Goal: Task Accomplishment & Management: Complete application form

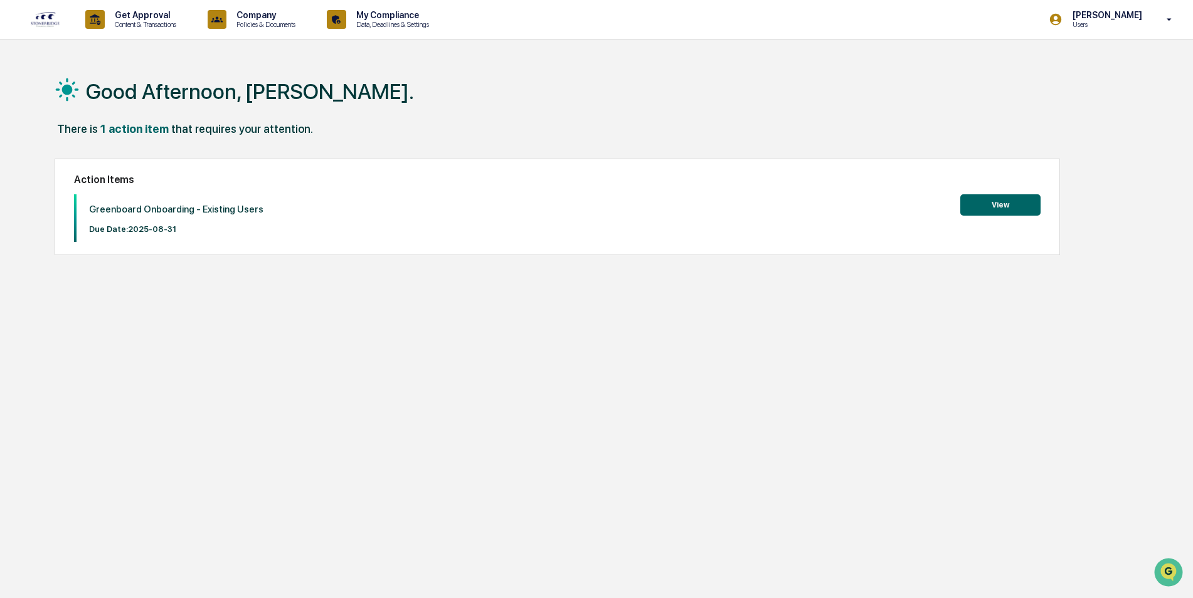
click at [997, 208] on button "View" at bounding box center [1000, 204] width 80 height 21
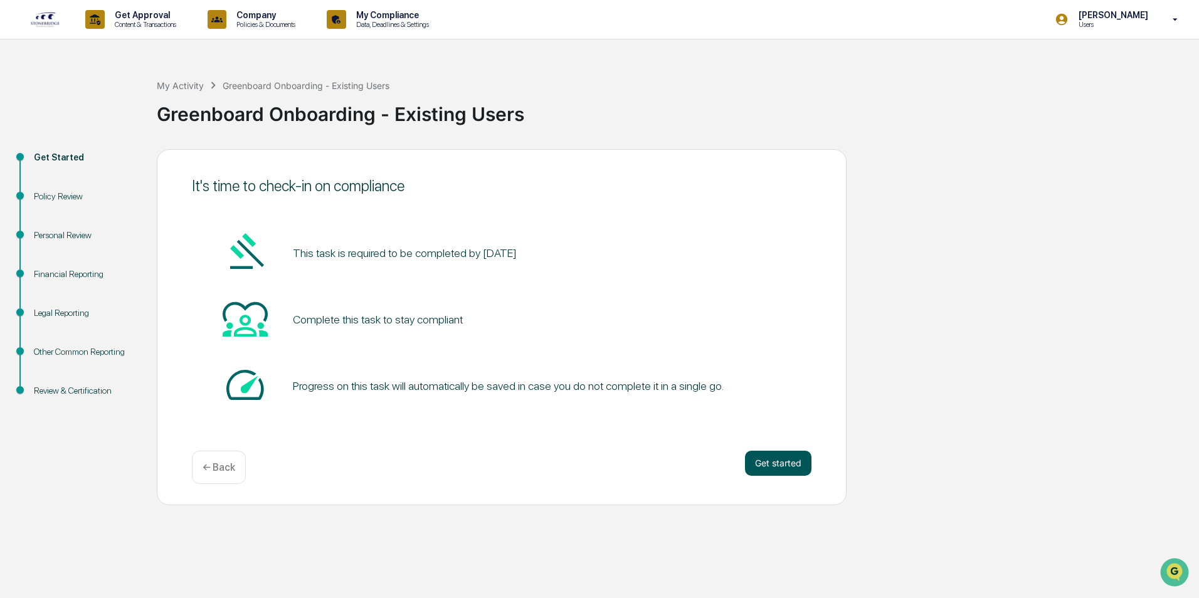
click at [768, 465] on button "Get started" at bounding box center [778, 463] width 66 height 25
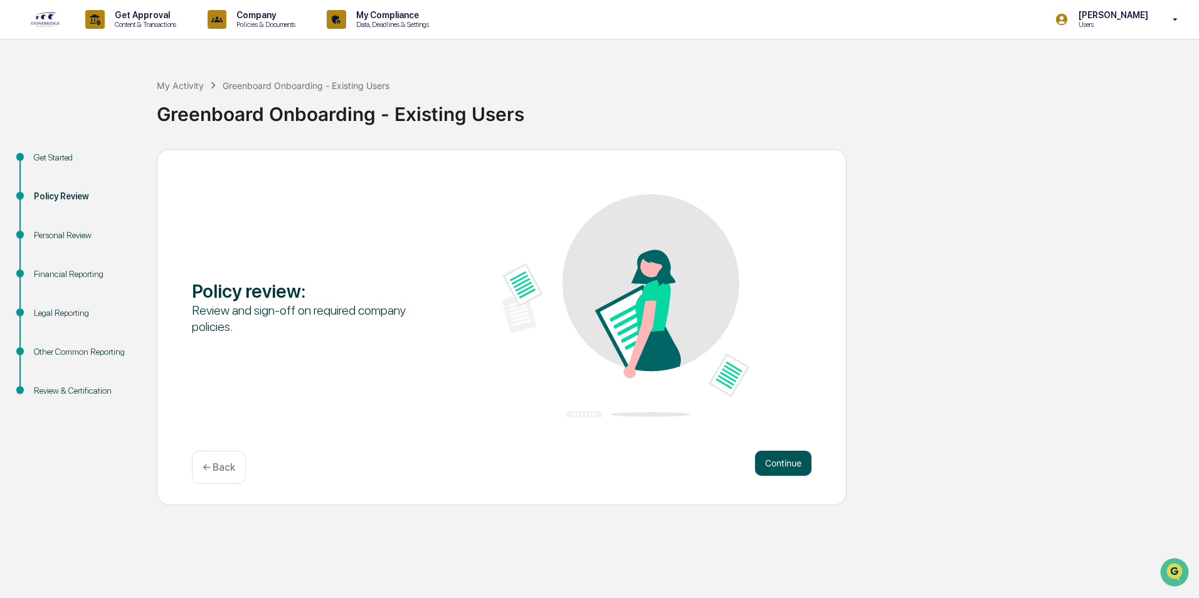
click at [773, 465] on button "Continue" at bounding box center [783, 463] width 56 height 25
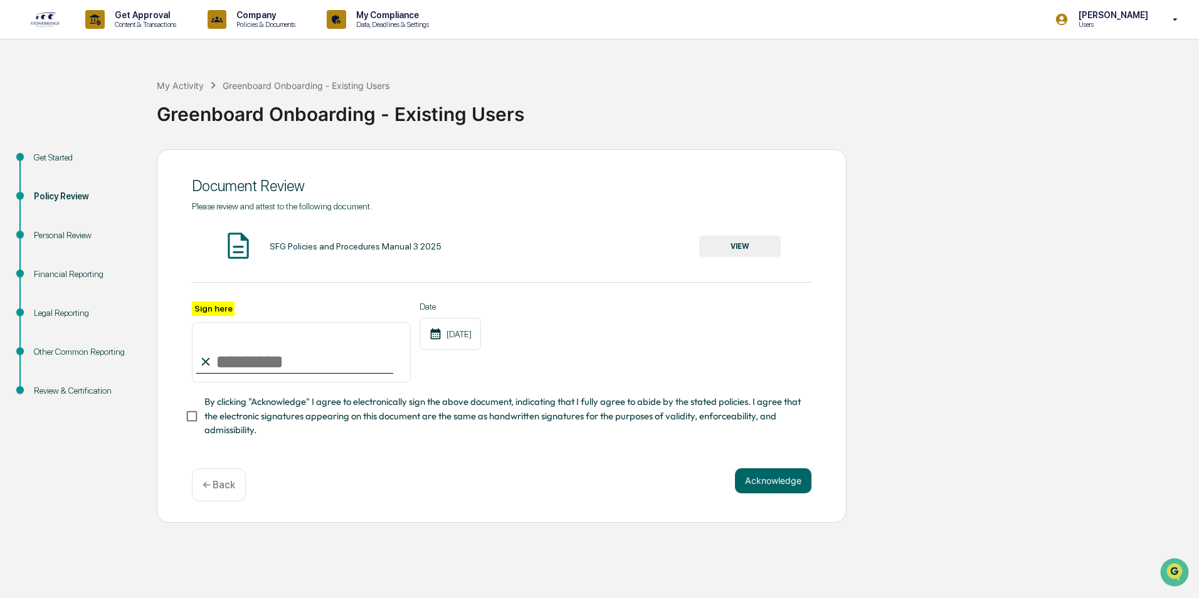
click at [263, 351] on input "Sign here" at bounding box center [301, 352] width 219 height 60
type input "**********"
click at [764, 483] on button "Acknowledge" at bounding box center [773, 480] width 77 height 25
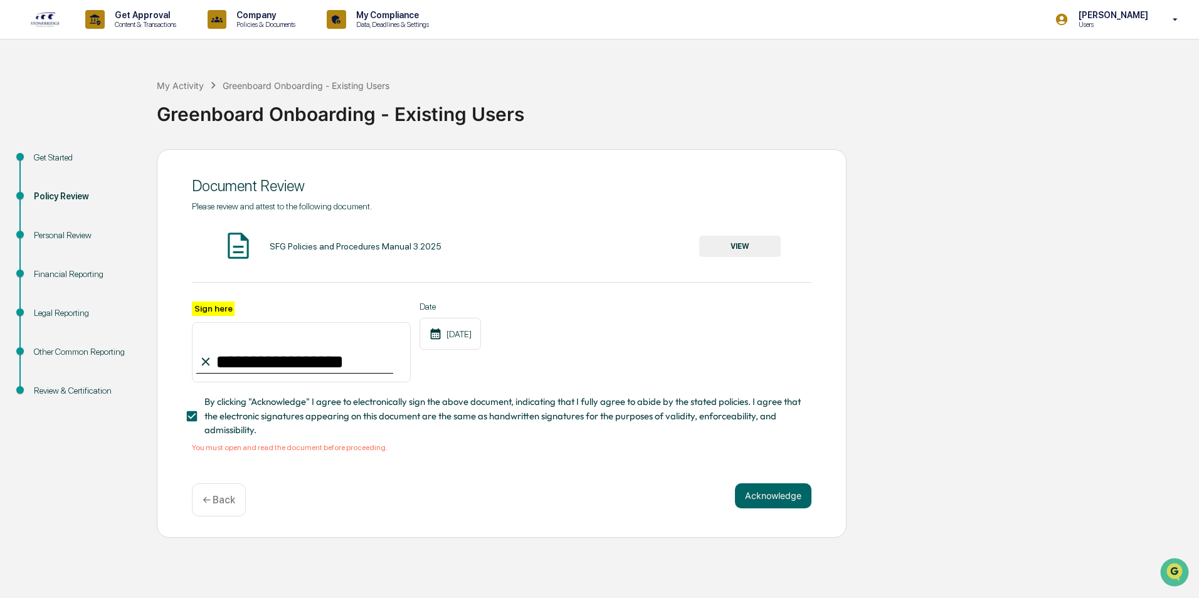
click at [744, 249] on button "VIEW" at bounding box center [740, 246] width 82 height 21
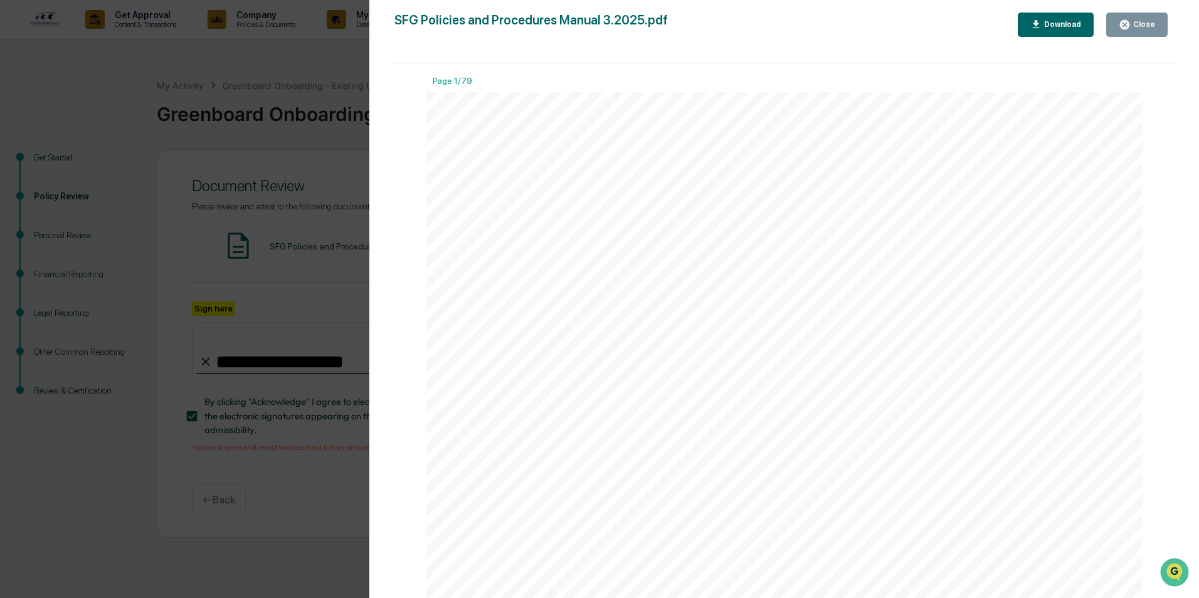
scroll to position [439, 0]
click at [1137, 19] on div "Close" at bounding box center [1137, 25] width 36 height 12
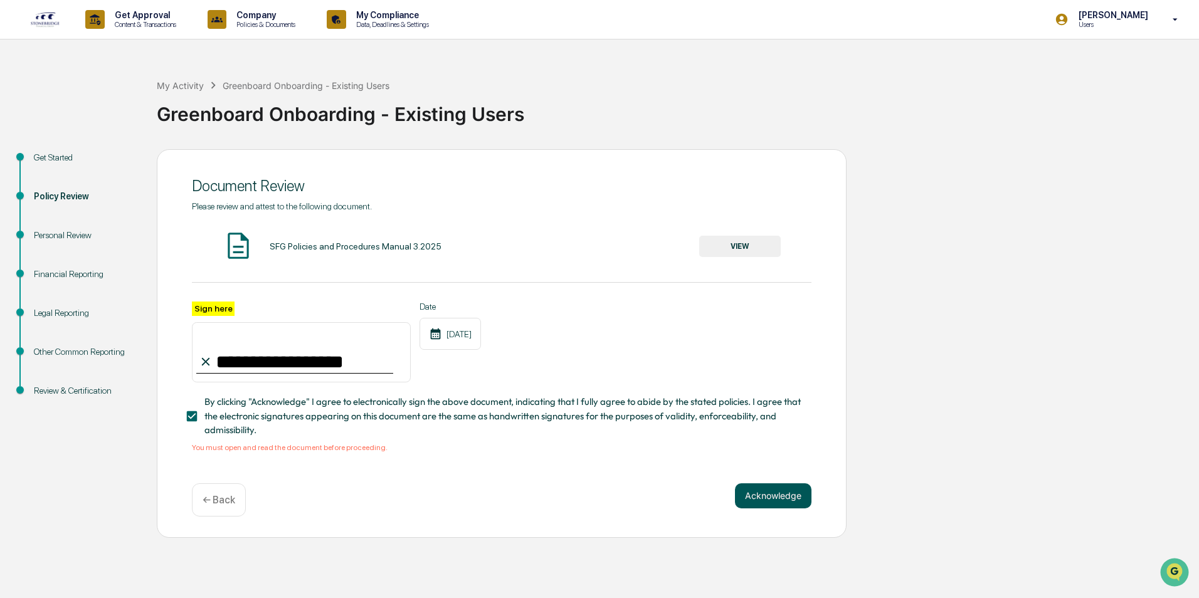
click at [763, 492] on button "Acknowledge" at bounding box center [773, 496] width 77 height 25
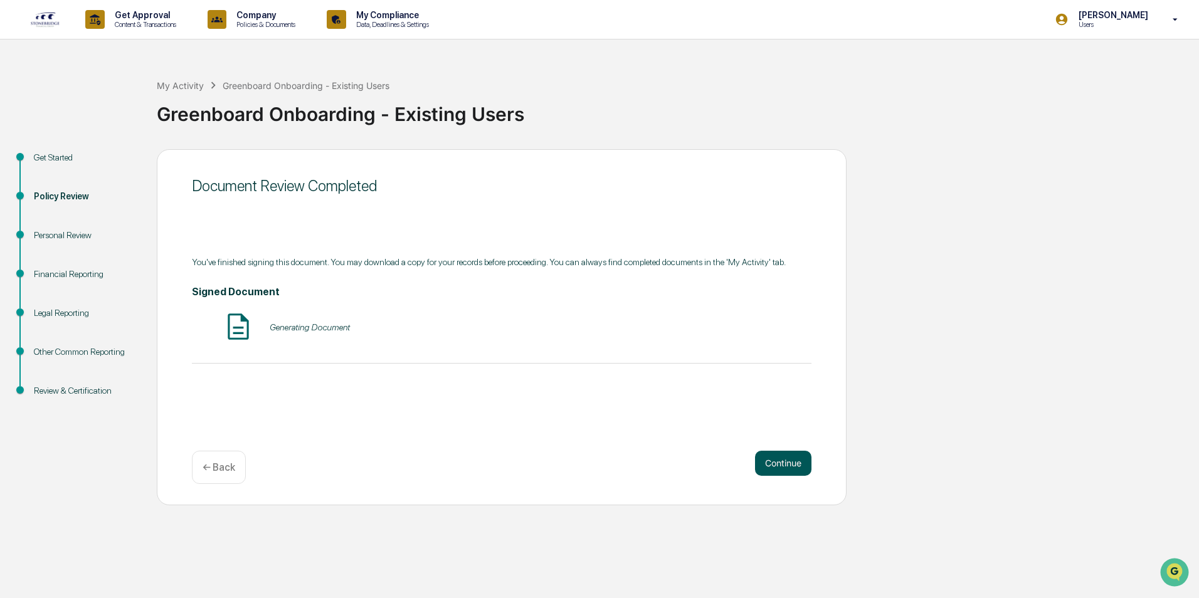
click at [794, 461] on button "Continue" at bounding box center [783, 463] width 56 height 25
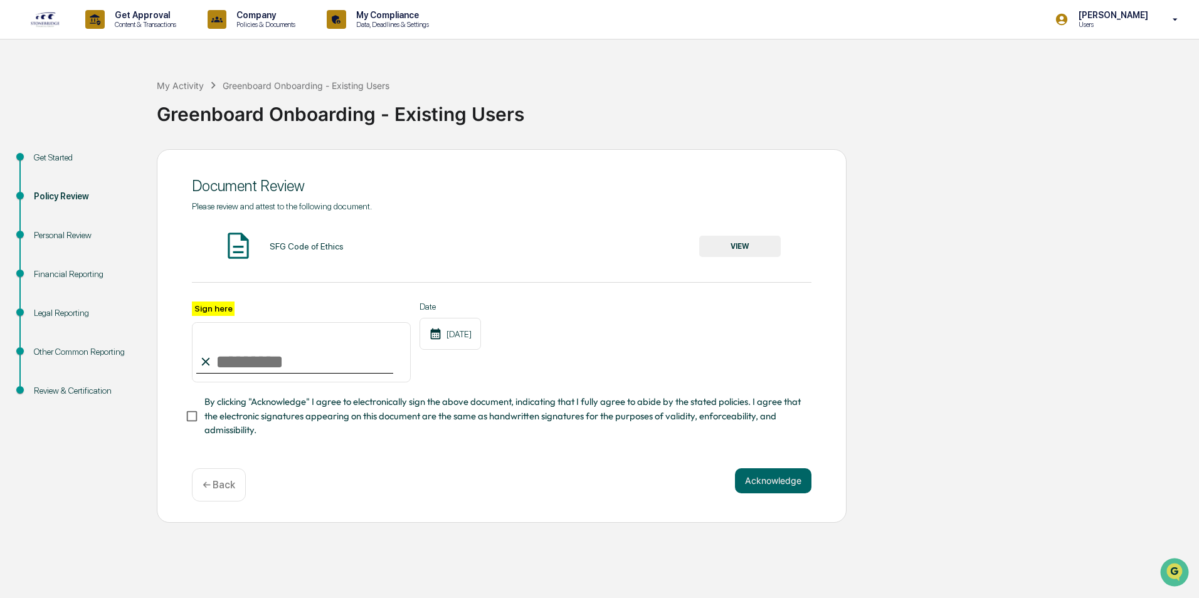
click at [734, 248] on button "VIEW" at bounding box center [740, 246] width 82 height 21
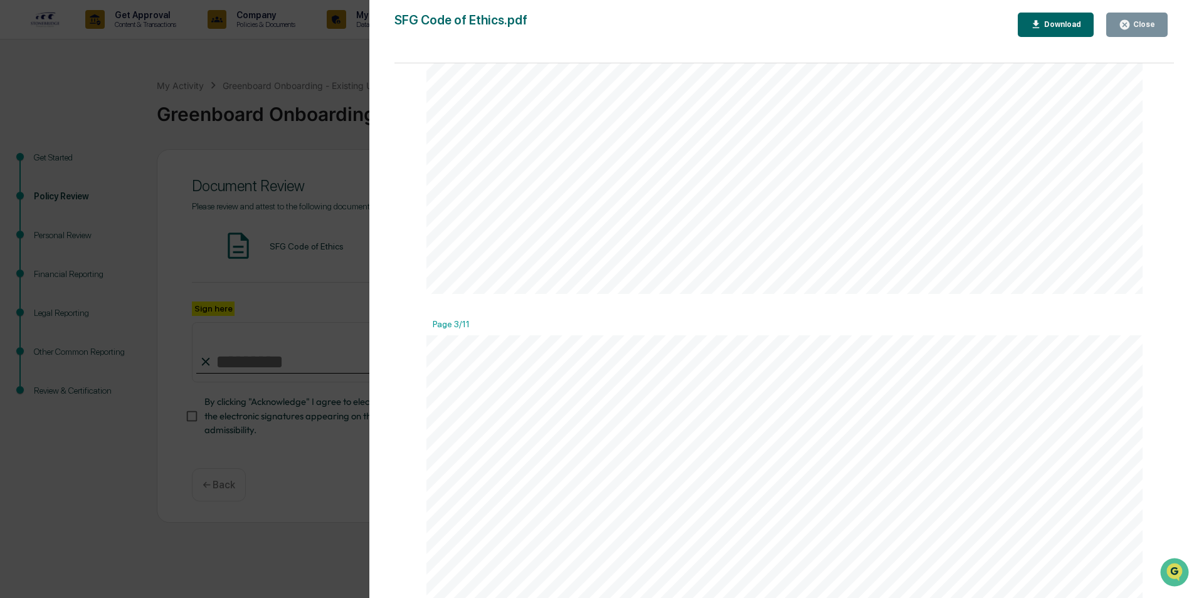
scroll to position [2383, 0]
click at [1126, 22] on icon "button" at bounding box center [1124, 24] width 9 height 9
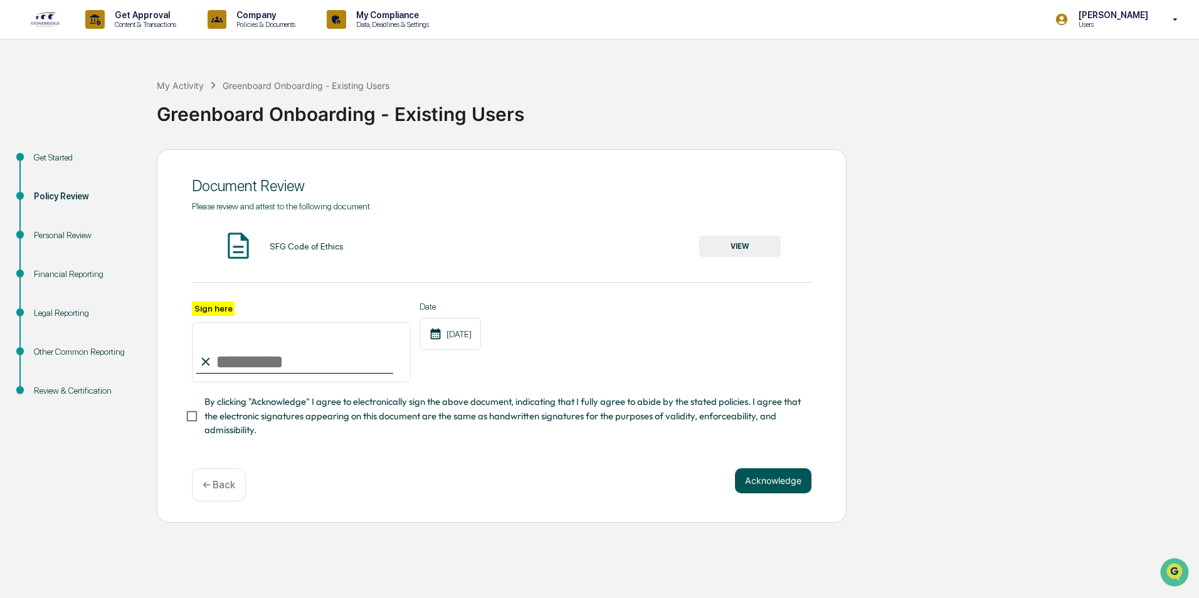
click at [768, 487] on button "Acknowledge" at bounding box center [773, 480] width 77 height 25
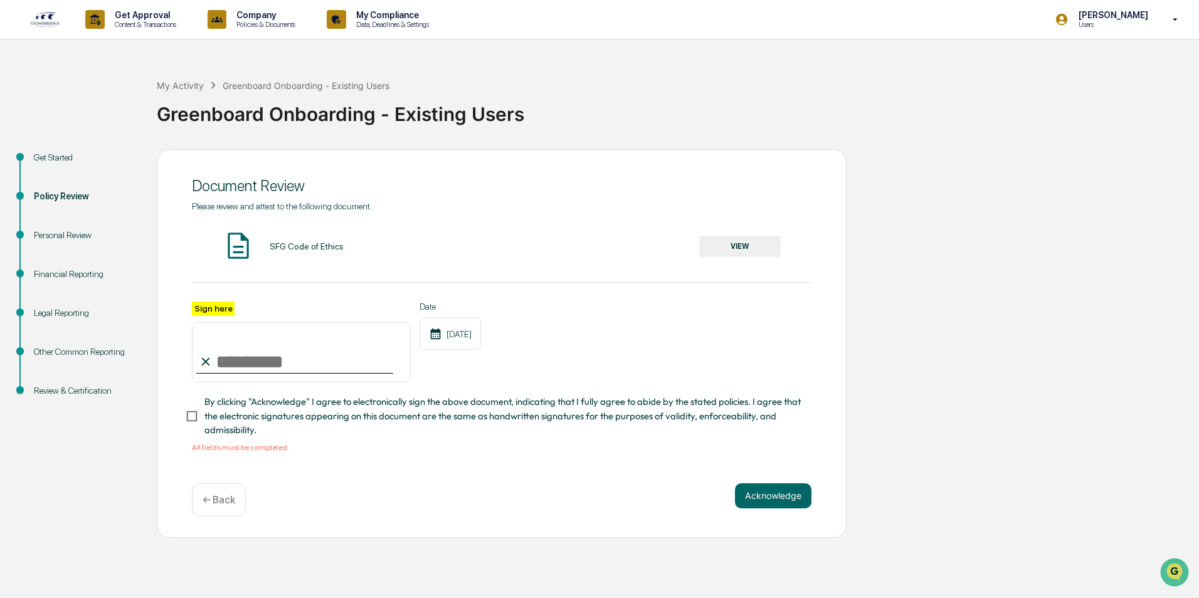
click at [277, 373] on input "Sign here" at bounding box center [301, 352] width 219 height 60
type input "**********"
click at [783, 500] on button "Acknowledge" at bounding box center [773, 496] width 77 height 25
click at [772, 499] on button "Acknowledge" at bounding box center [773, 496] width 77 height 25
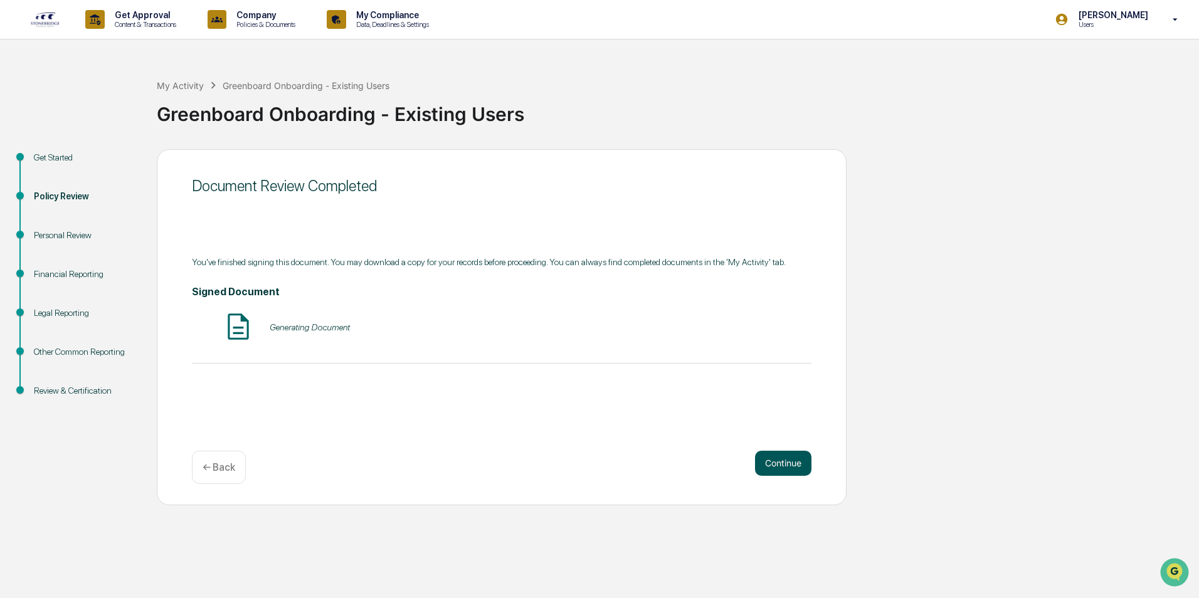
click at [770, 460] on button "Continue" at bounding box center [783, 463] width 56 height 25
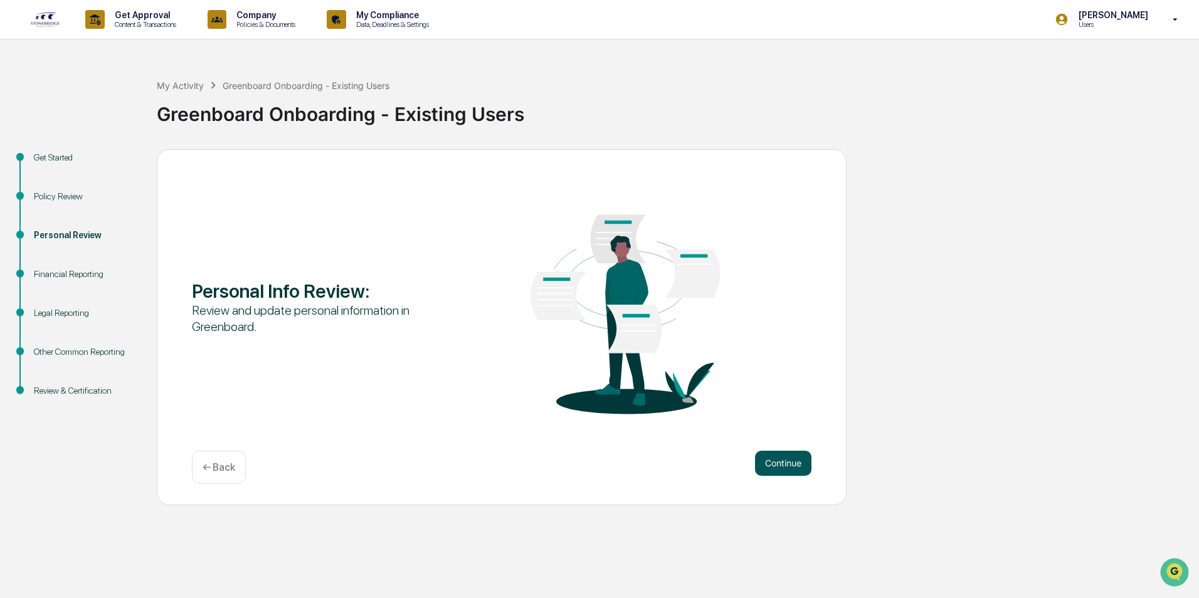
click at [778, 464] on button "Continue" at bounding box center [783, 463] width 56 height 25
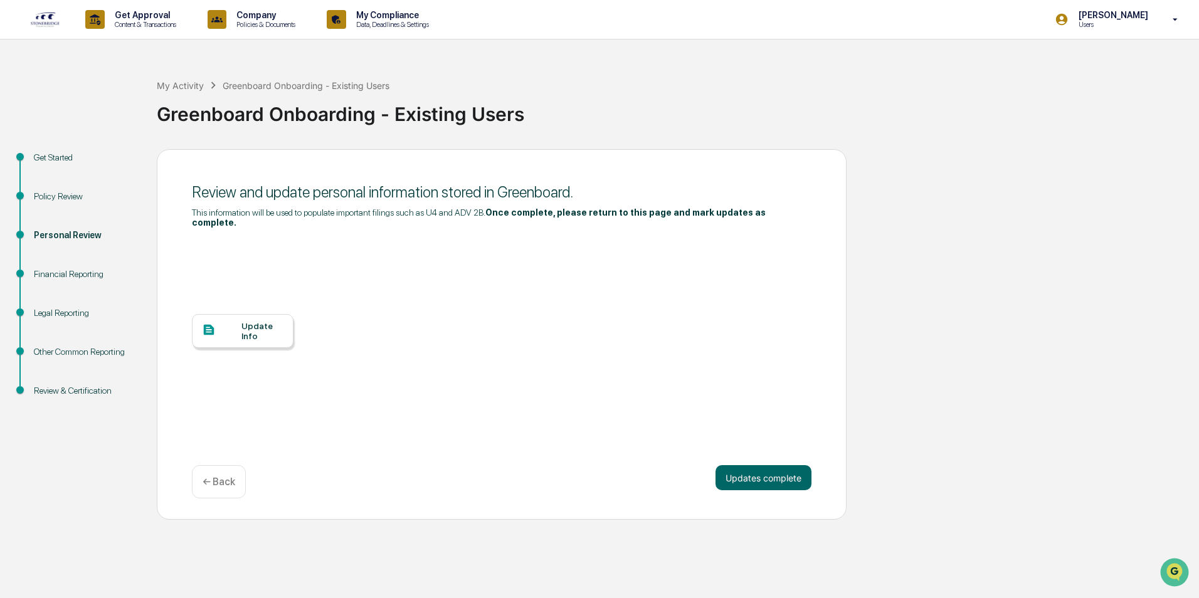
click at [260, 325] on div "Update Info" at bounding box center [262, 331] width 42 height 20
click at [748, 471] on button "Updates complete" at bounding box center [764, 477] width 96 height 25
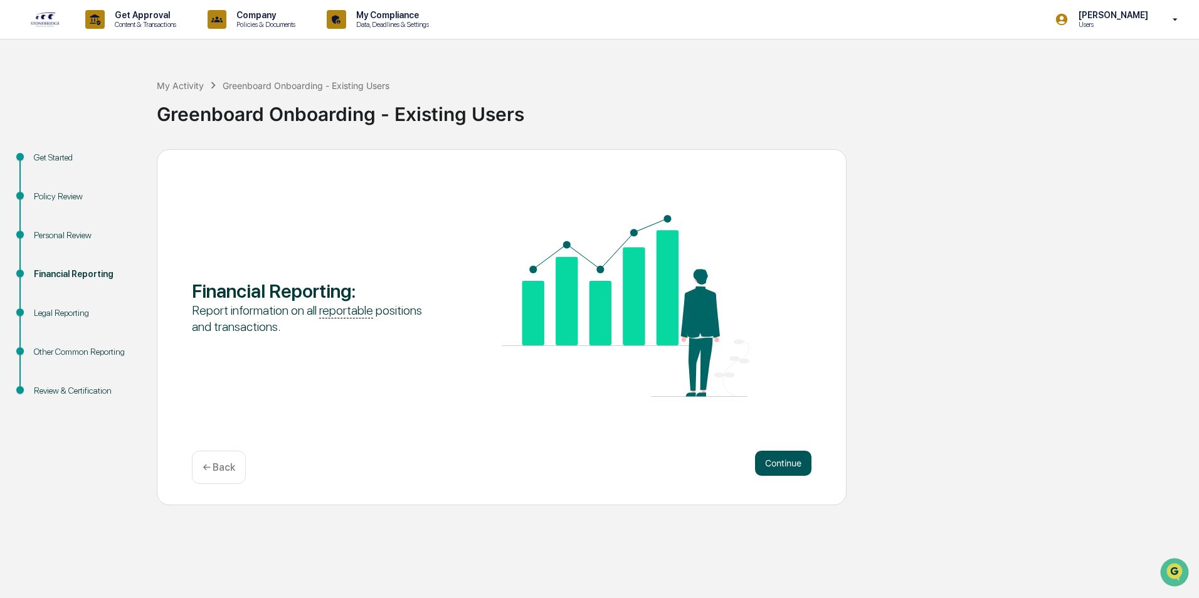
click at [772, 464] on button "Continue" at bounding box center [783, 463] width 56 height 25
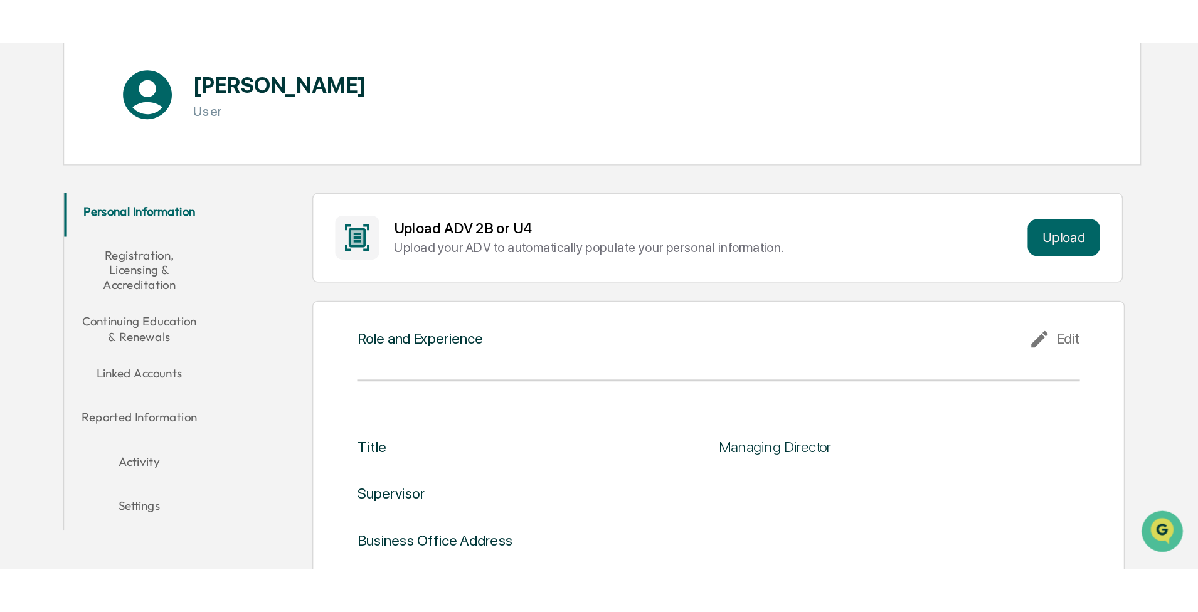
scroll to position [125, 0]
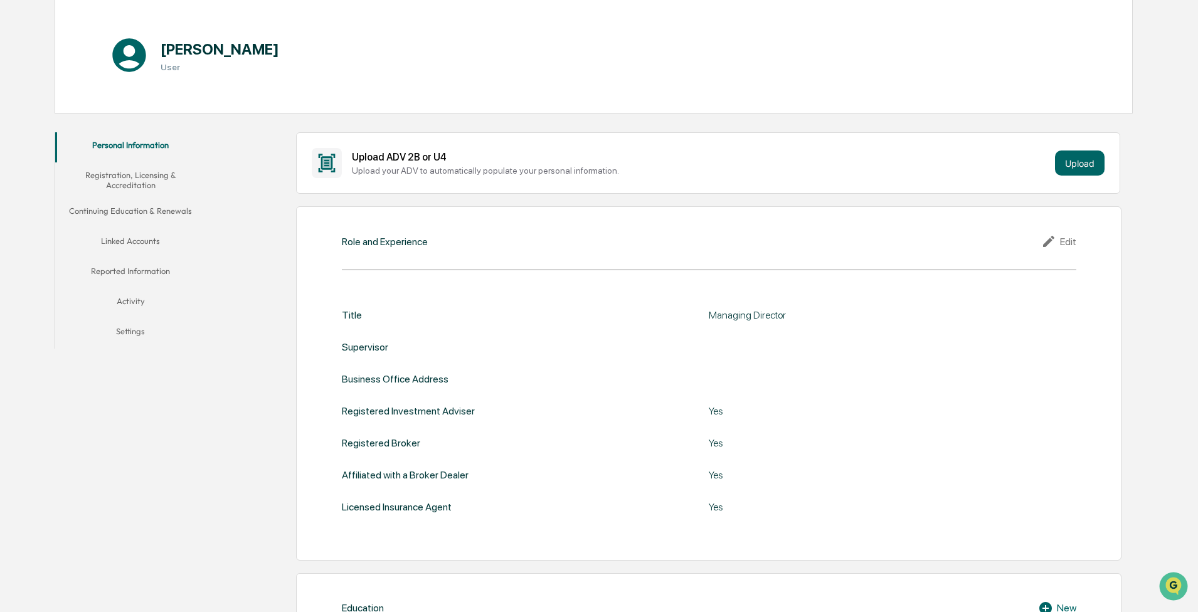
click at [134, 179] on button "Registration, Licensing & Accreditation" at bounding box center [130, 180] width 151 height 36
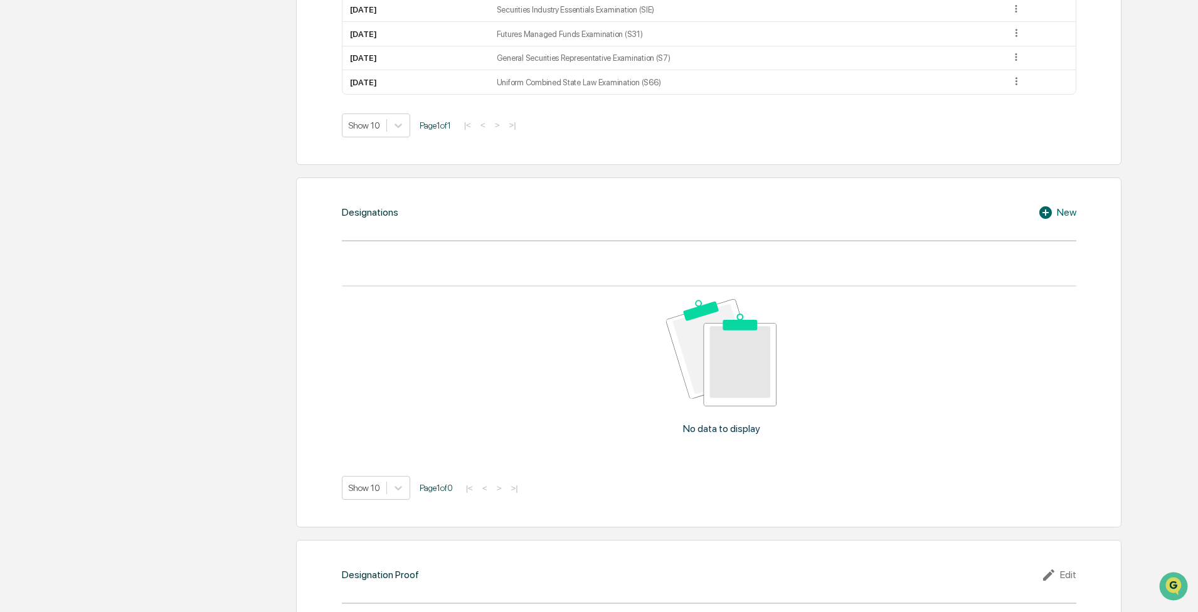
scroll to position [815, 0]
click at [820, 211] on icon at bounding box center [1047, 211] width 19 height 15
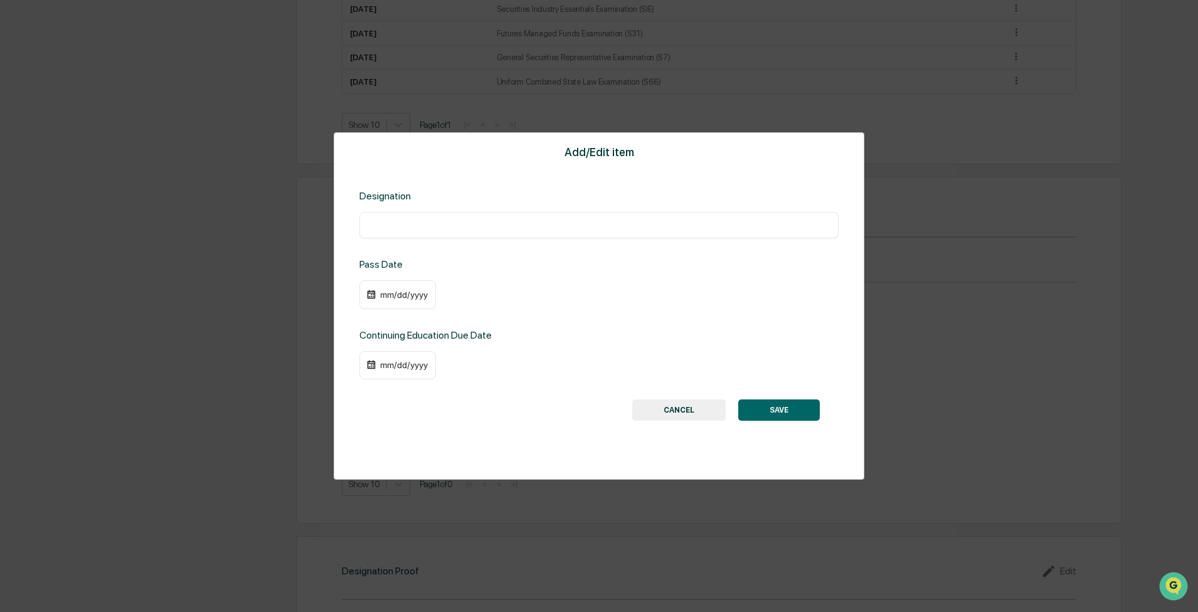
click at [448, 225] on input "text" at bounding box center [599, 225] width 460 height 13
type input "*"
click at [680, 359] on button "CANCEL" at bounding box center [678, 409] width 93 height 21
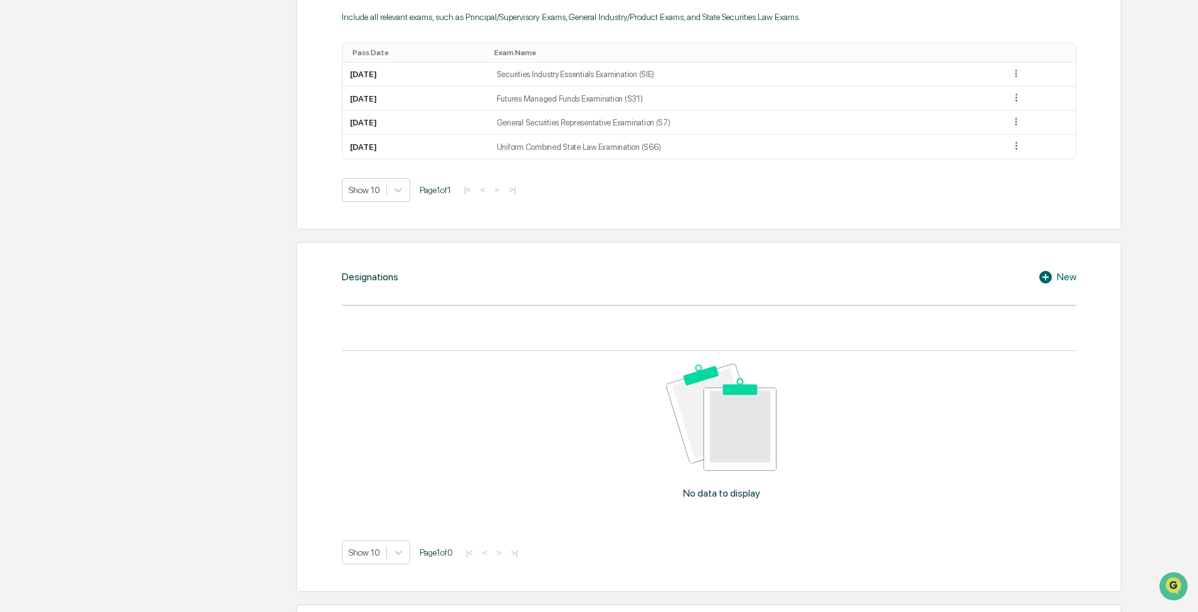
scroll to position [753, 0]
click at [820, 275] on icon at bounding box center [1045, 274] width 13 height 13
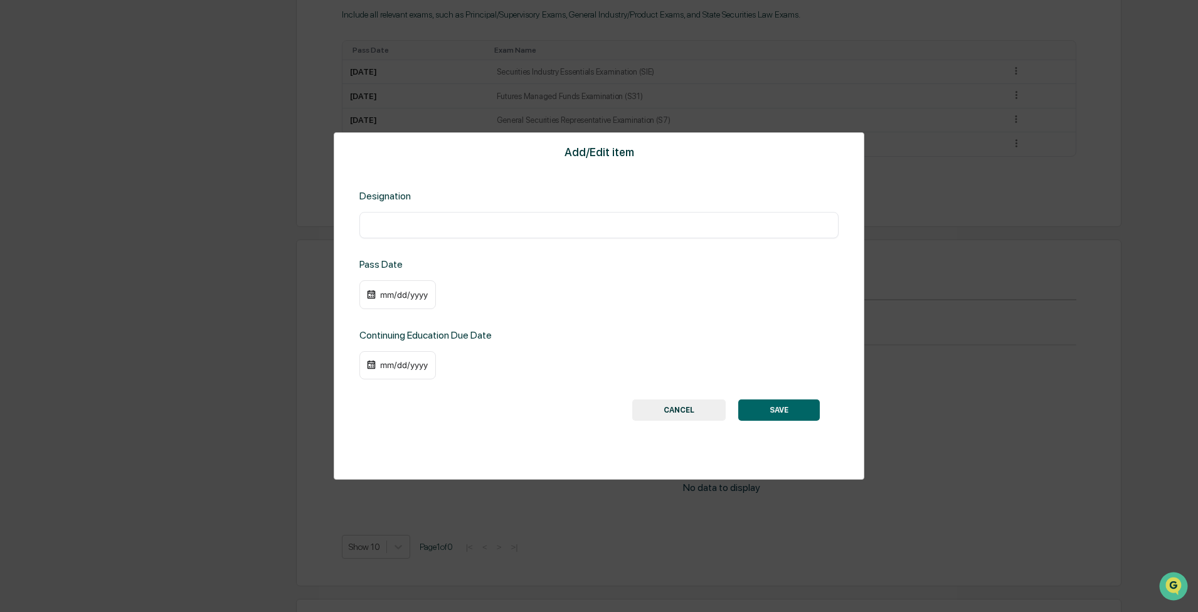
click at [426, 230] on input "text" at bounding box center [599, 225] width 460 height 13
type input "*"
type input "***"
click at [374, 294] on img at bounding box center [371, 295] width 10 height 10
click at [369, 294] on img at bounding box center [371, 295] width 10 height 10
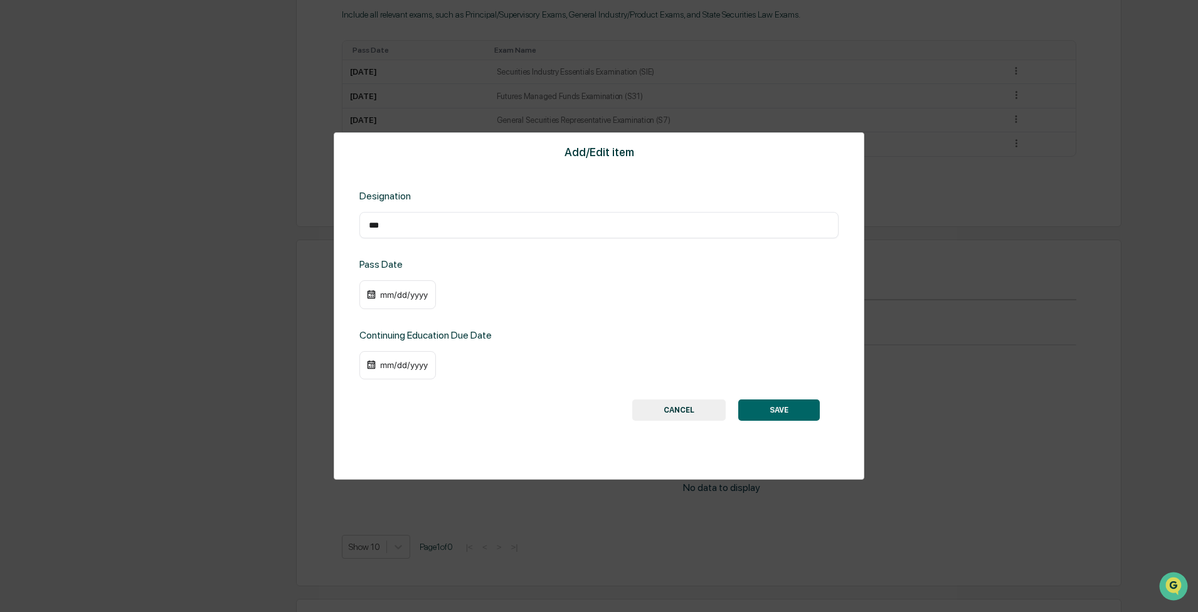
click at [383, 294] on div "mm/dd/yyyy" at bounding box center [404, 295] width 50 height 10
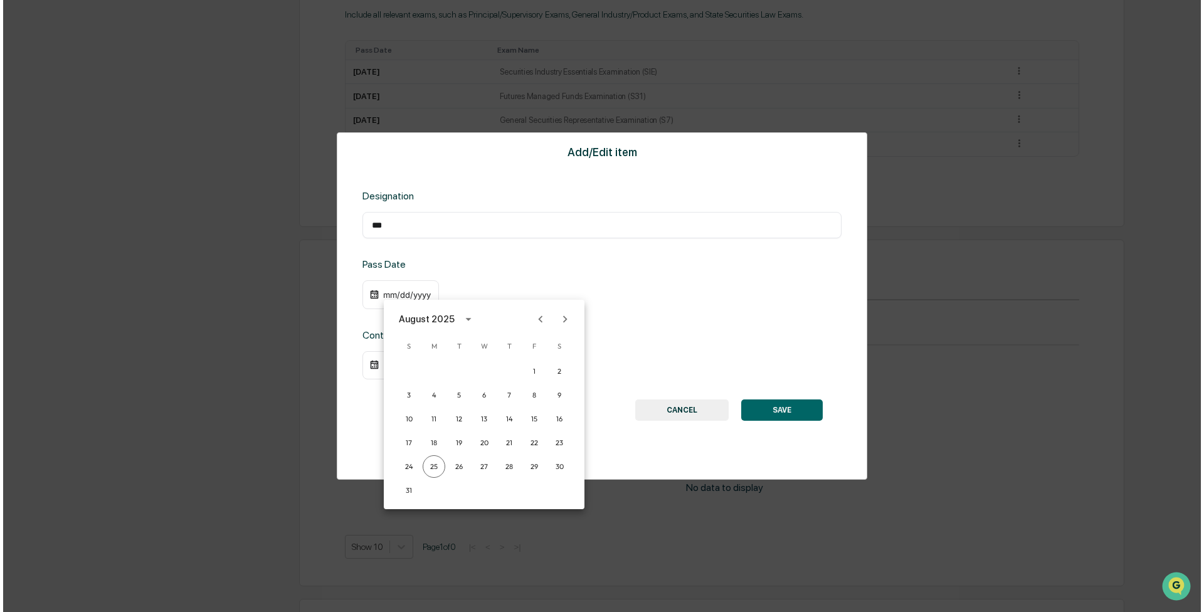
scroll to position [753, 0]
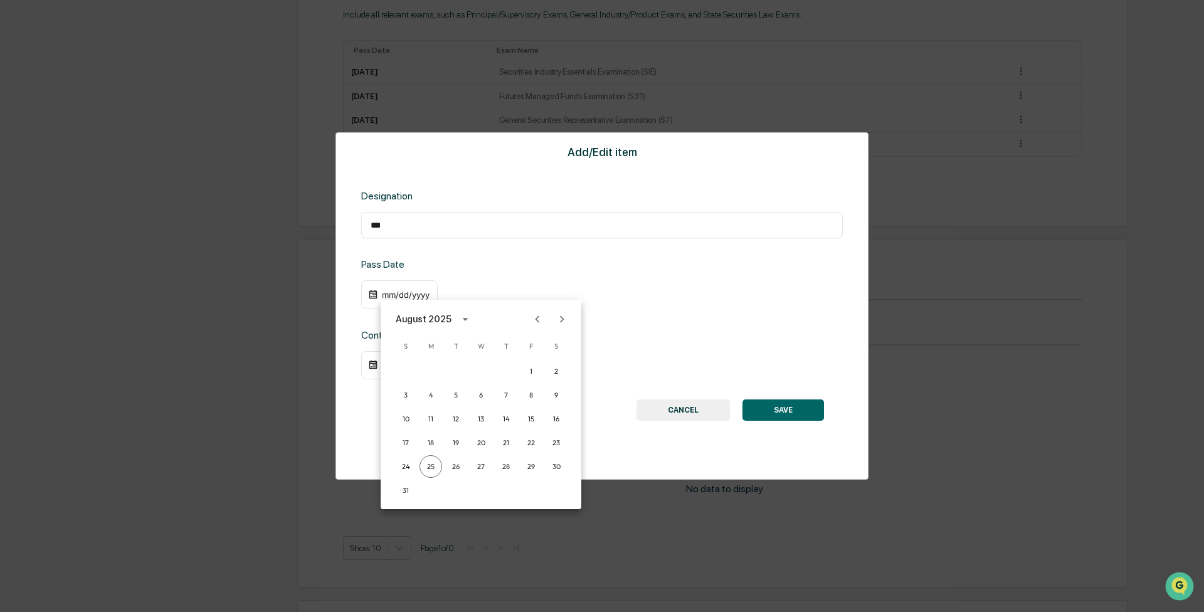
click at [497, 288] on div at bounding box center [602, 306] width 1204 height 612
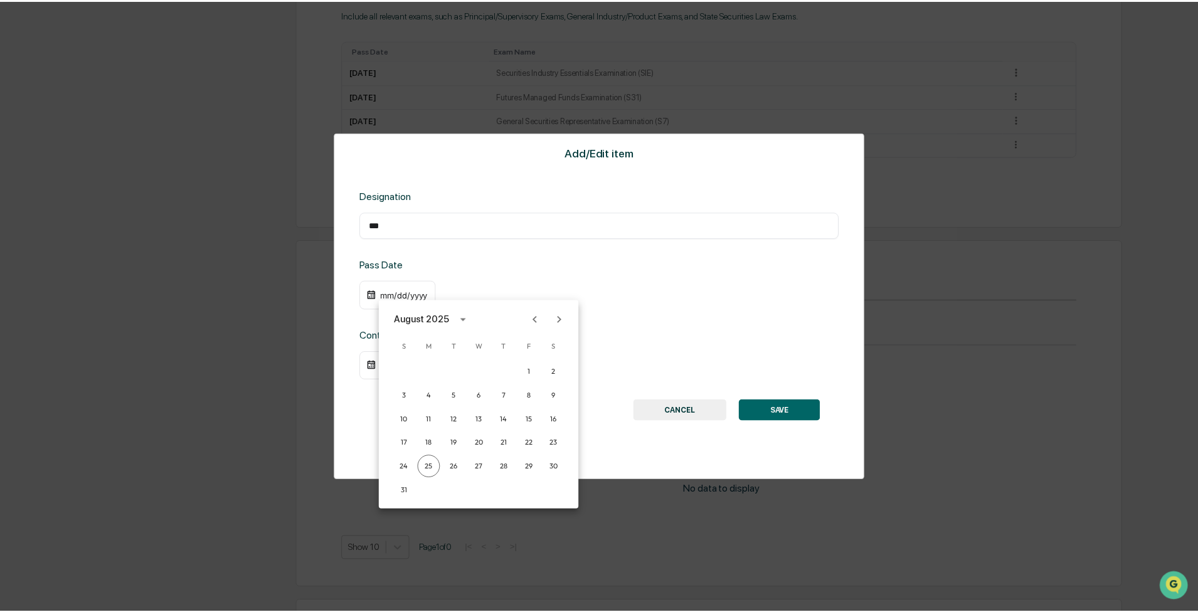
scroll to position [753, 0]
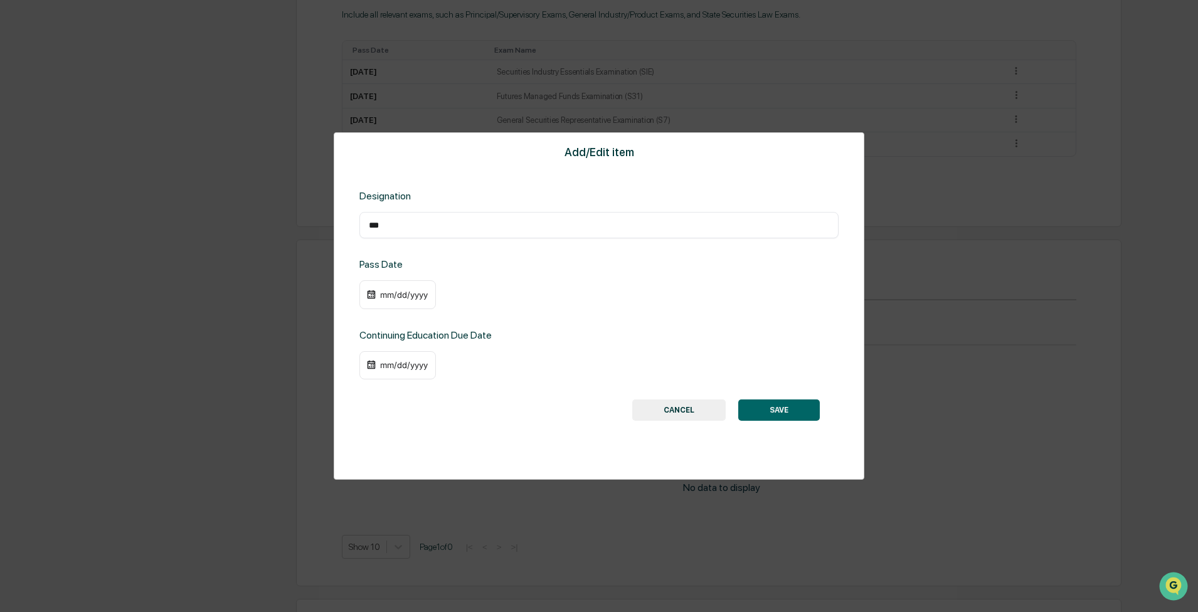
click at [789, 359] on button "SAVE" at bounding box center [779, 409] width 82 height 21
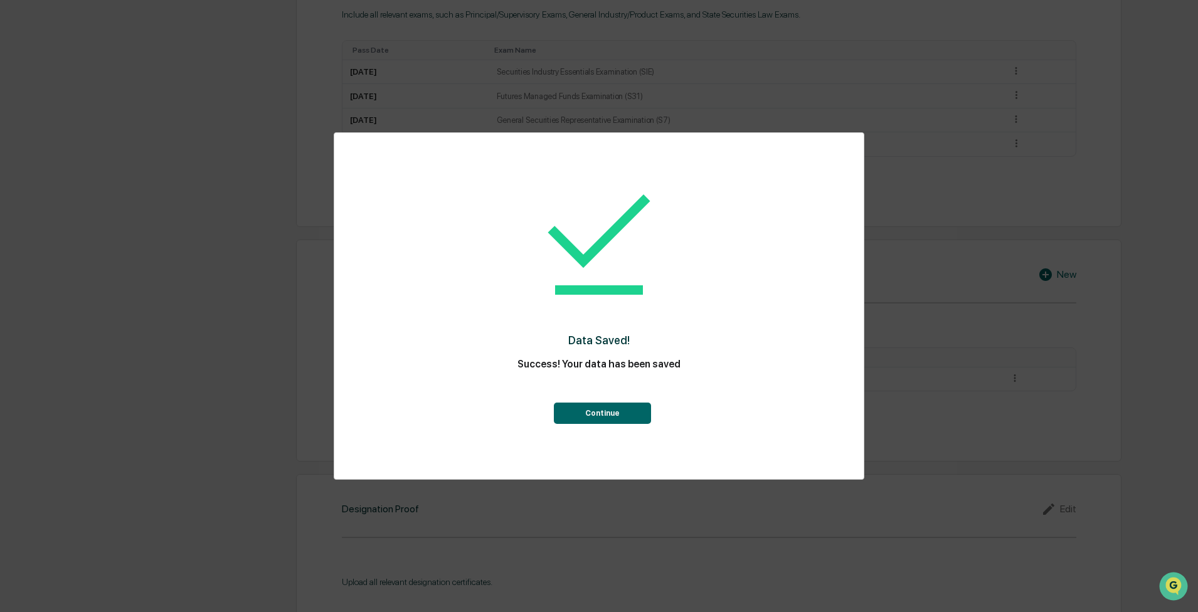
click at [603, 359] on button "Continue" at bounding box center [602, 413] width 97 height 21
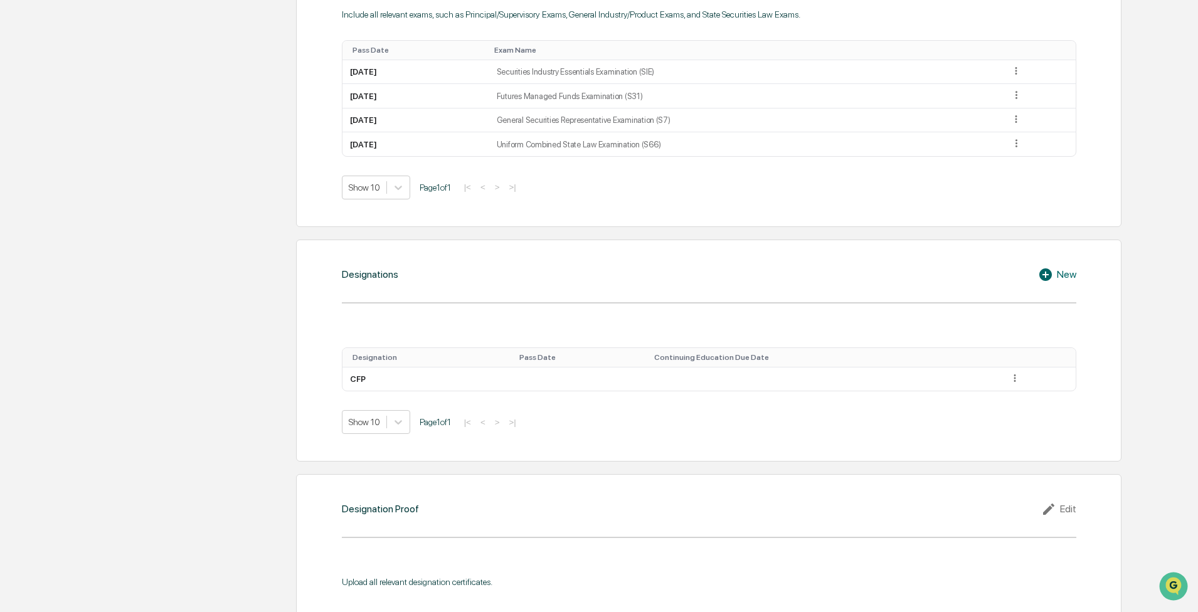
click at [820, 272] on icon at bounding box center [1045, 274] width 13 height 13
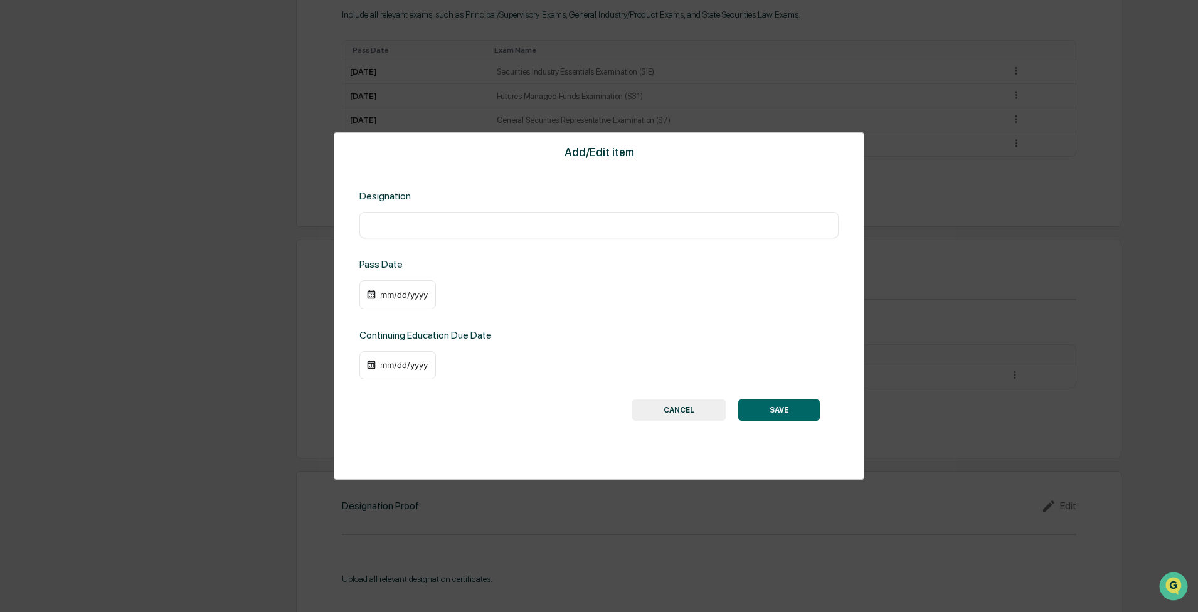
click at [402, 218] on div "​" at bounding box center [598, 225] width 479 height 26
click at [402, 230] on input "text" at bounding box center [599, 225] width 460 height 13
type input "*"
type input "****"
click at [781, 359] on button "SAVE" at bounding box center [779, 409] width 82 height 21
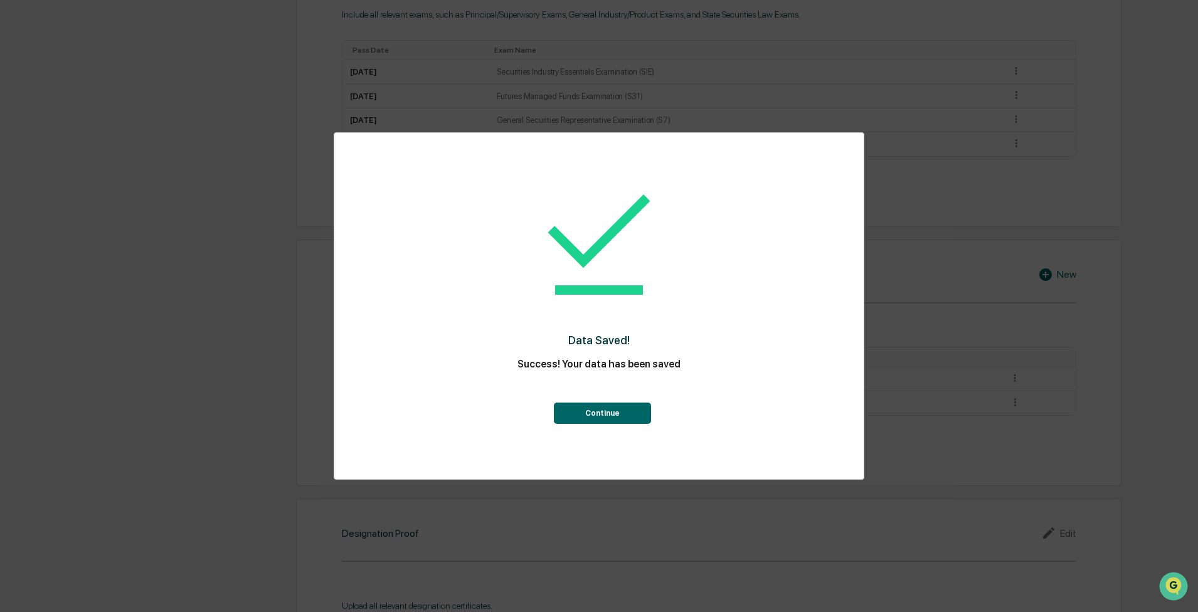
click at [600, 359] on button "Continue" at bounding box center [602, 413] width 97 height 21
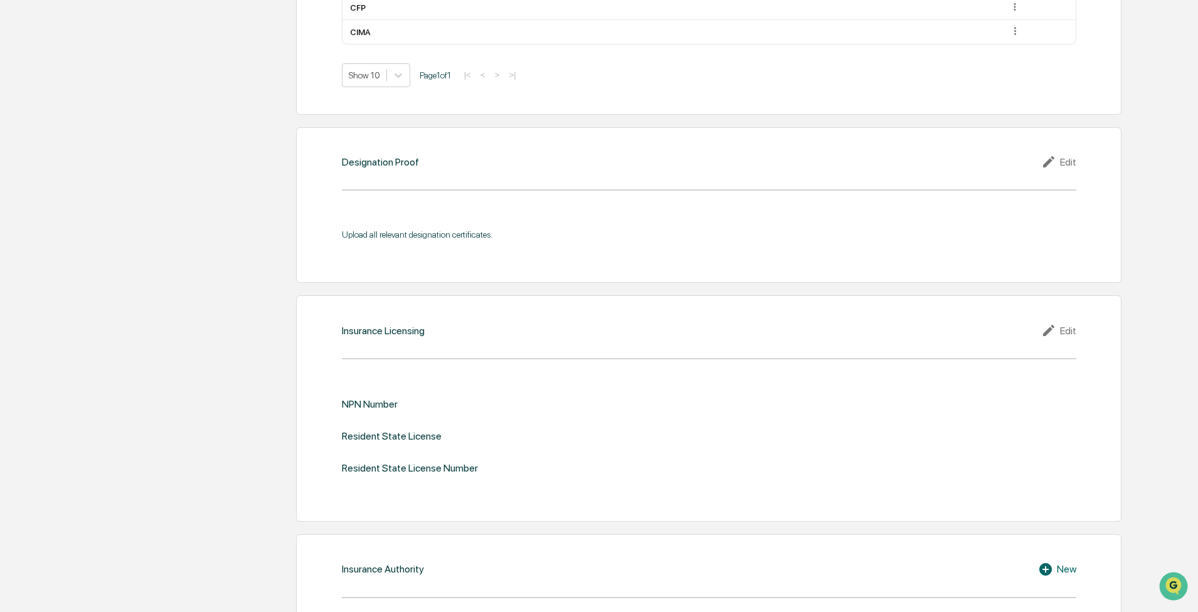
scroll to position [1129, 0]
click at [820, 325] on icon at bounding box center [1048, 325] width 11 height 11
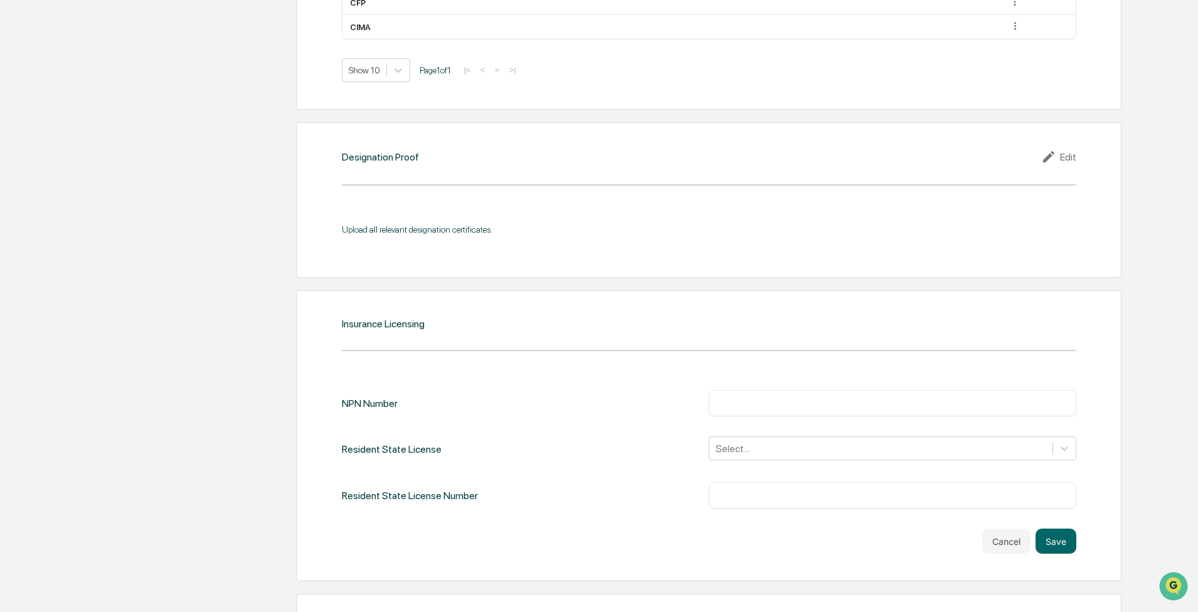
click at [765, 359] on input "text" at bounding box center [892, 403] width 349 height 13
type input "*******"
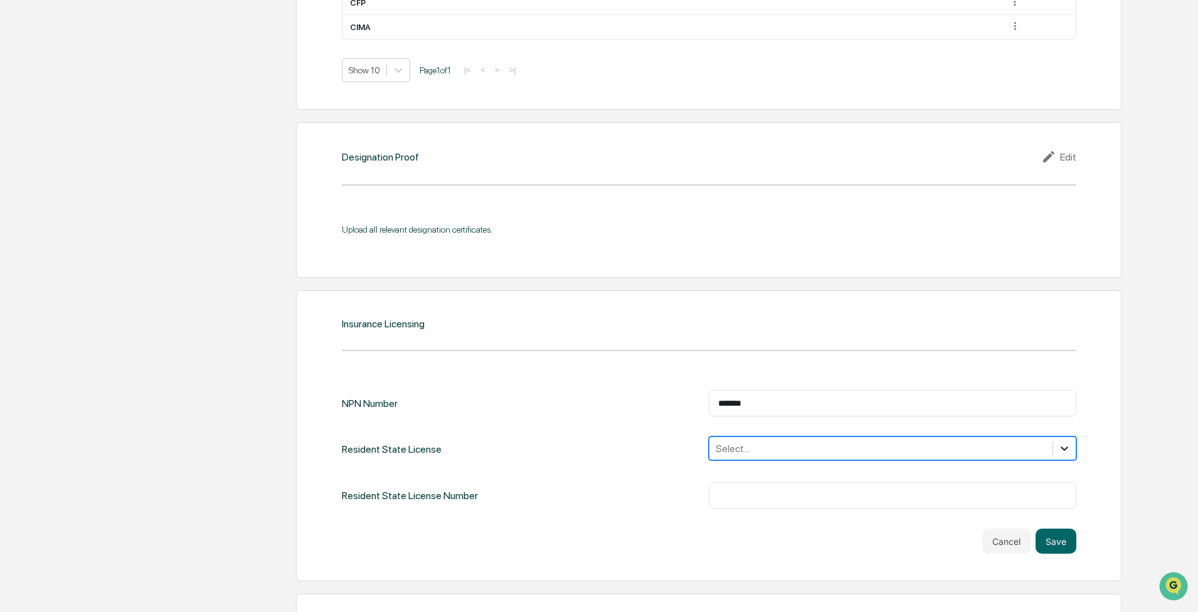
scroll to position [1175, 0]
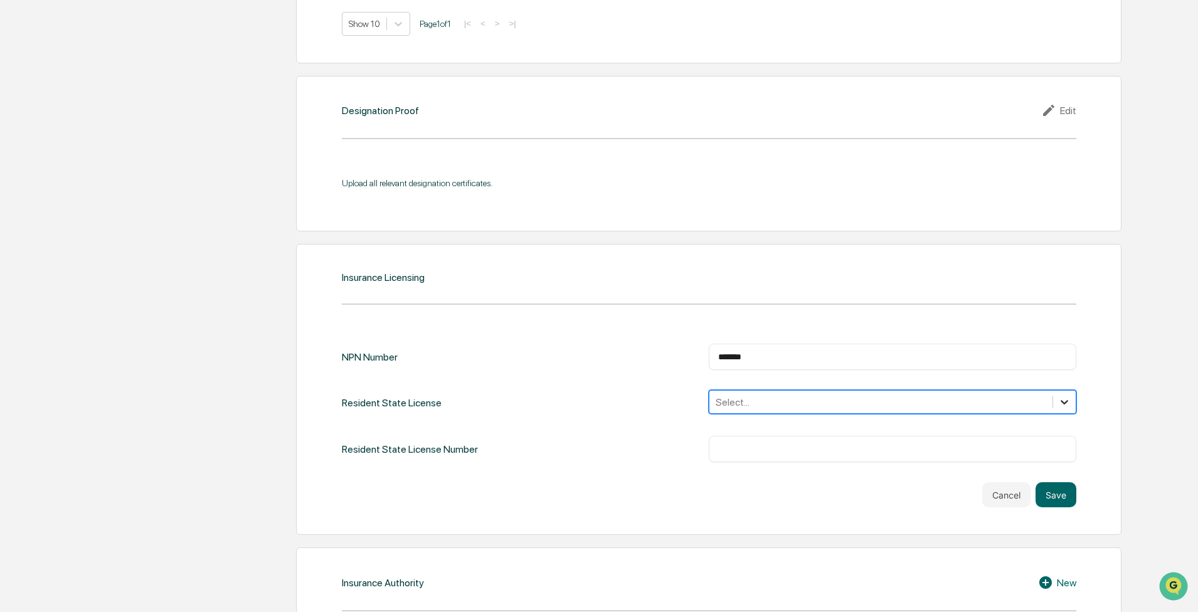
click at [820, 359] on div "option , selected. Select is focused ,type to refine list, press Down to open t…" at bounding box center [893, 402] width 368 height 24
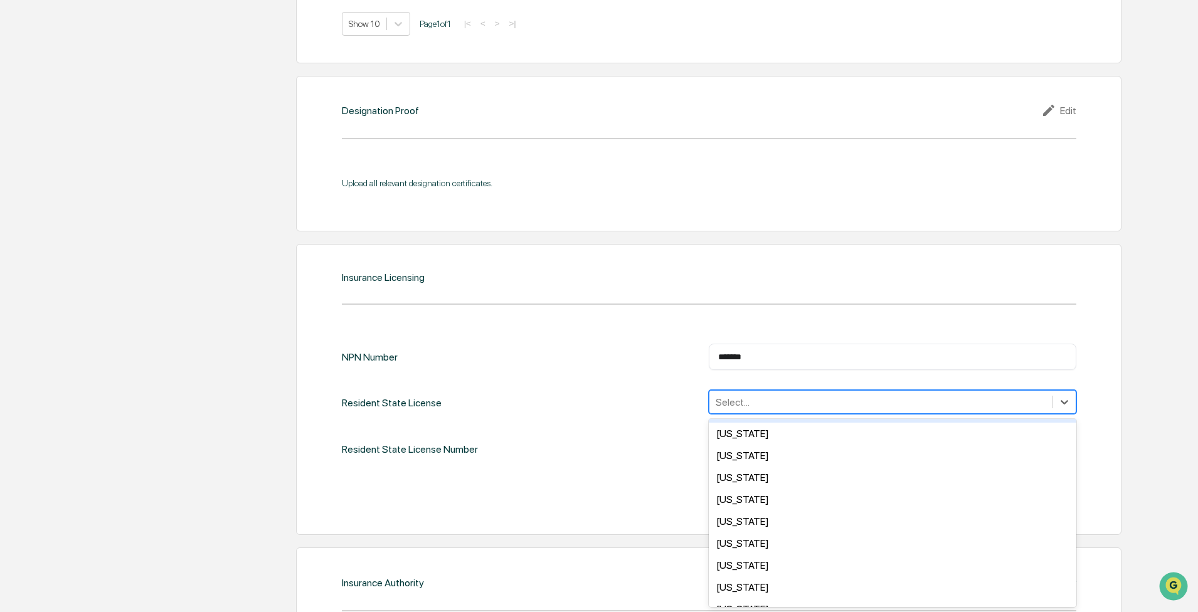
scroll to position [753, 0]
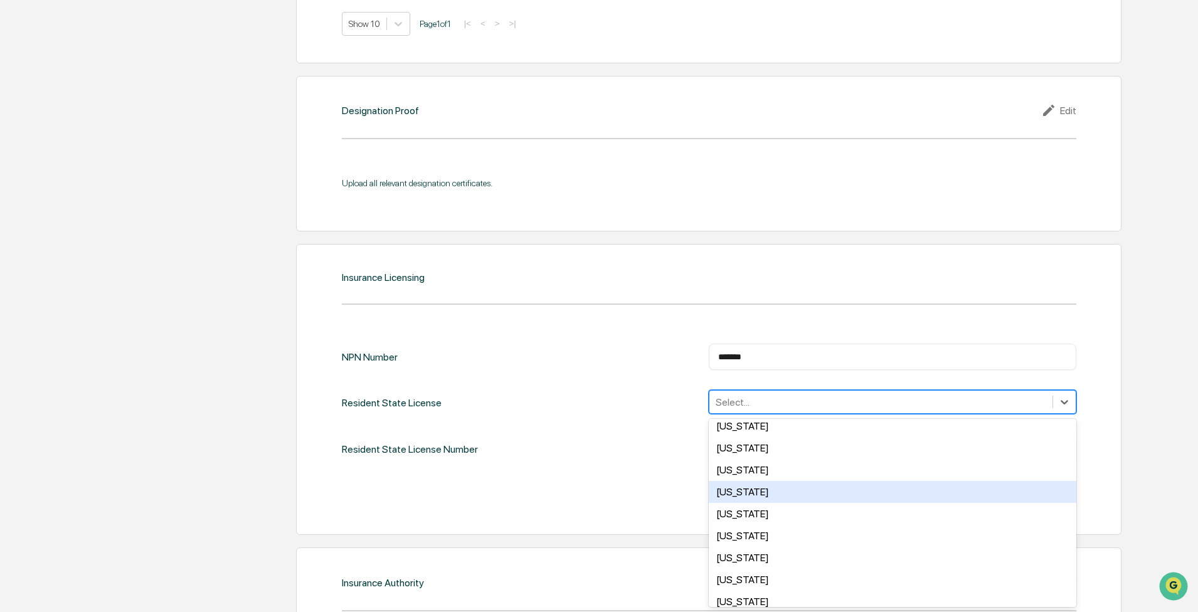
click at [773, 359] on div "Pennsylvania" at bounding box center [893, 492] width 368 height 22
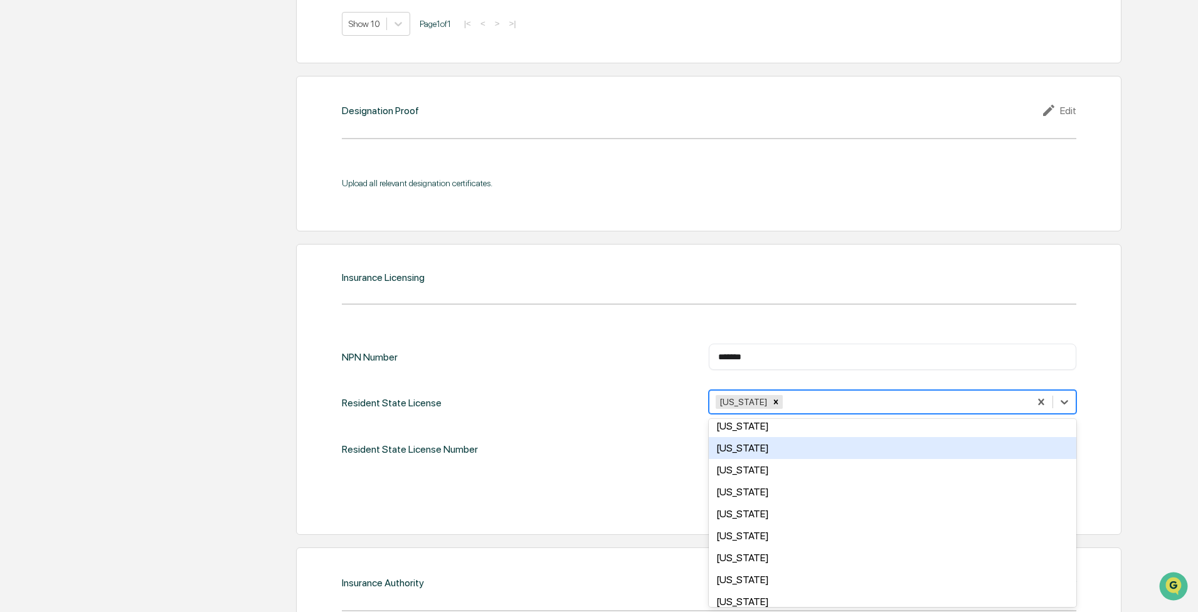
click at [662, 359] on div "Resident State License Number ​" at bounding box center [709, 449] width 734 height 26
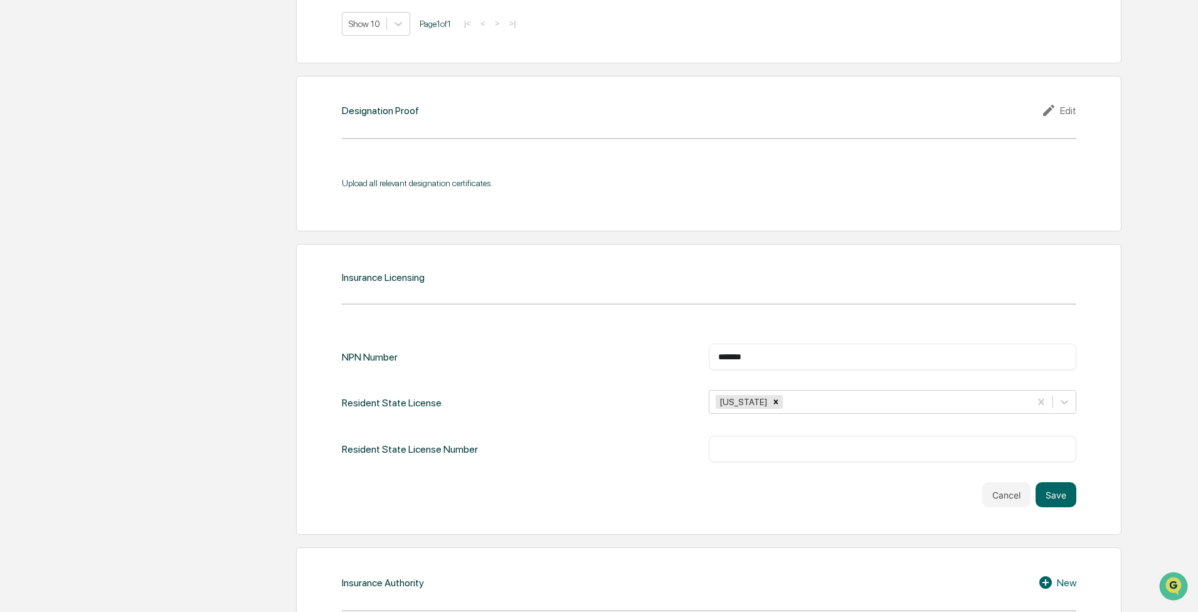
click at [748, 359] on input "text" at bounding box center [892, 449] width 349 height 13
type input "******"
click at [820, 359] on button "Save" at bounding box center [1055, 494] width 41 height 25
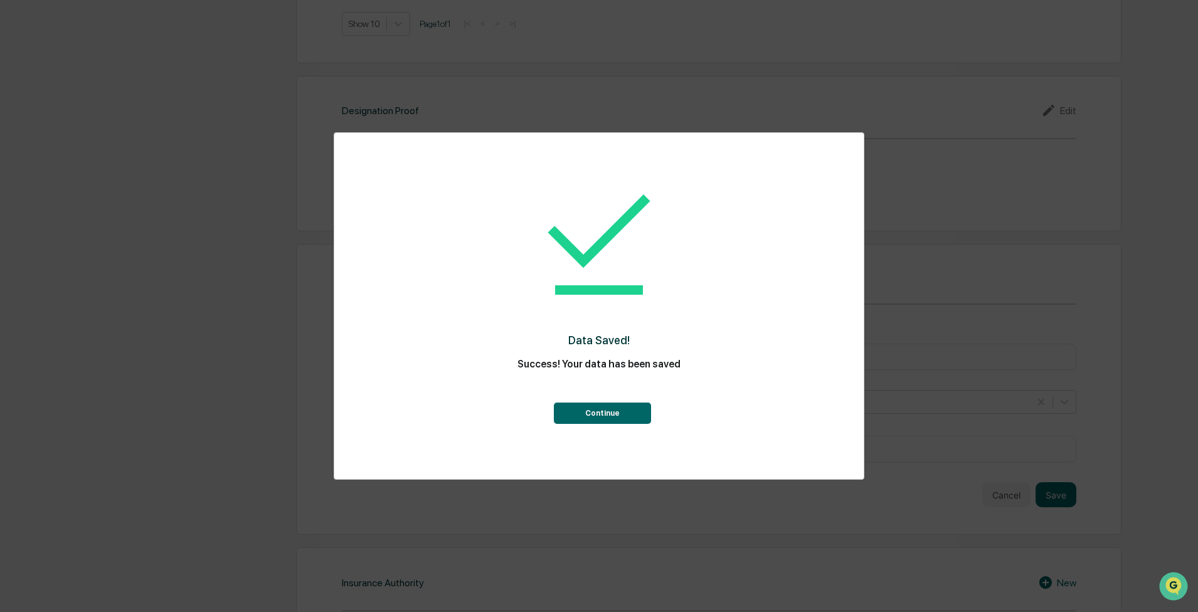
click at [607, 359] on button "Continue" at bounding box center [602, 413] width 97 height 21
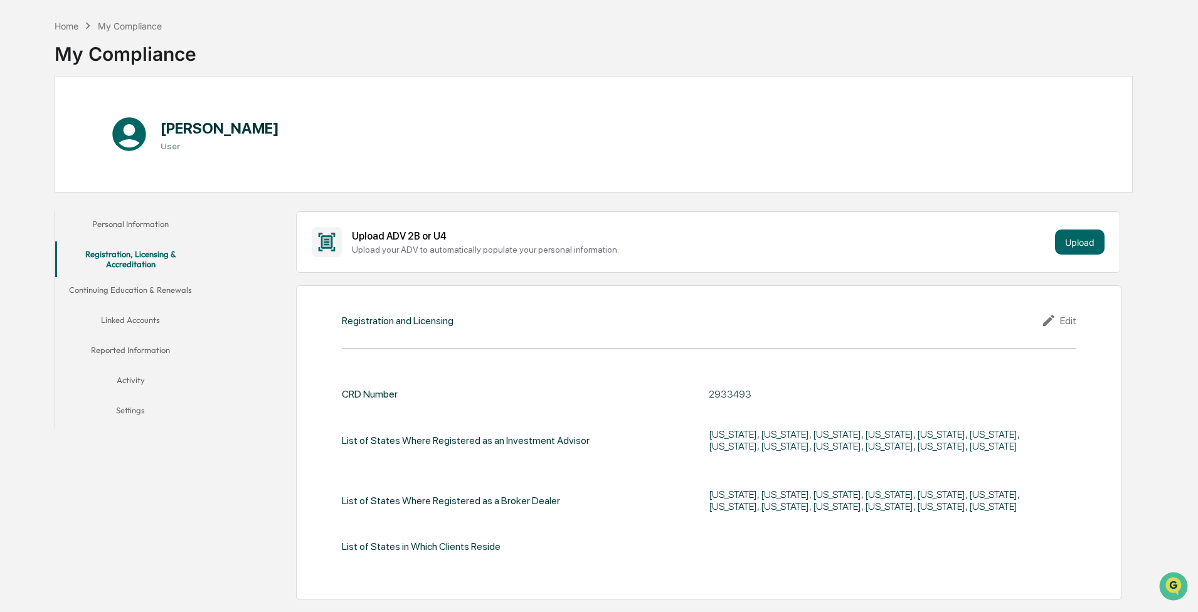
scroll to position [0, 0]
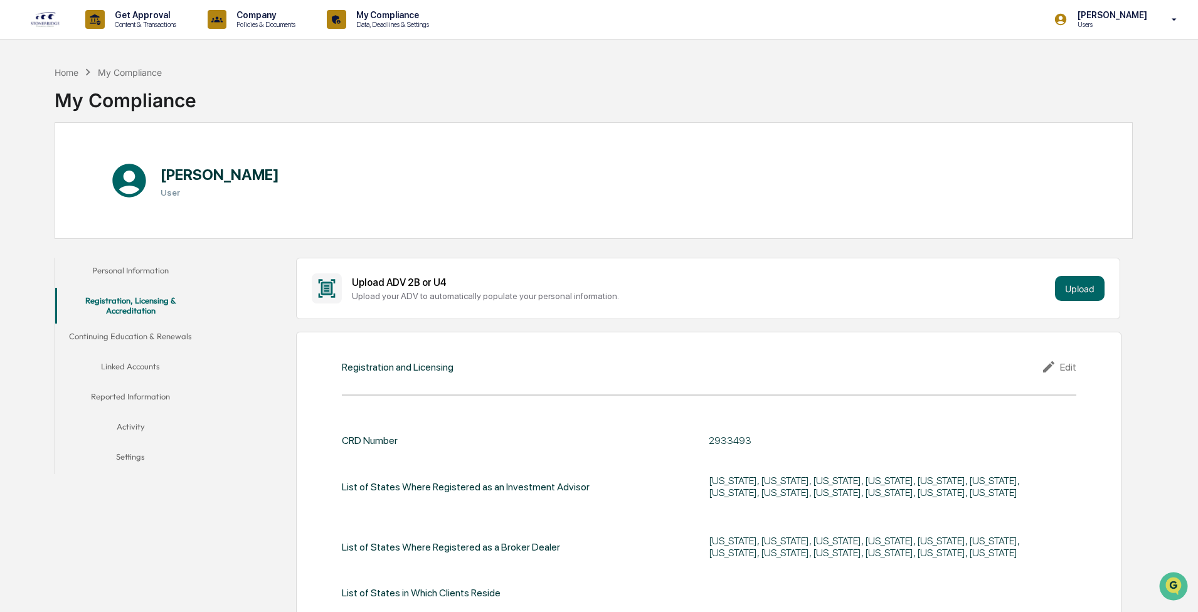
click at [142, 340] on button "Continuing Education & Renewals" at bounding box center [130, 339] width 151 height 30
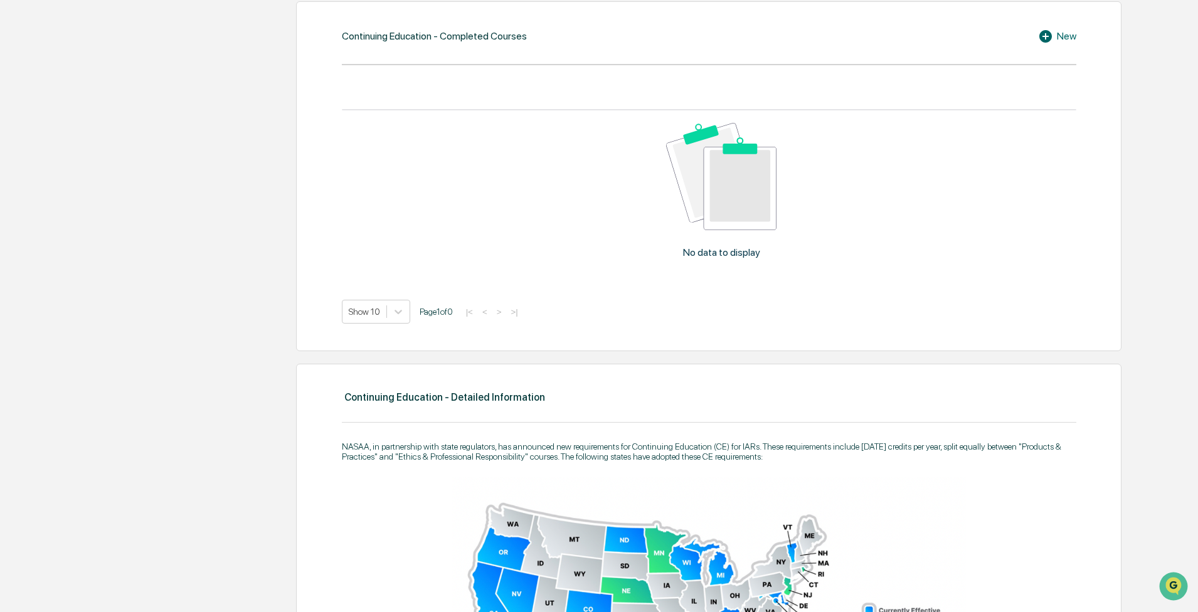
scroll to position [179, 0]
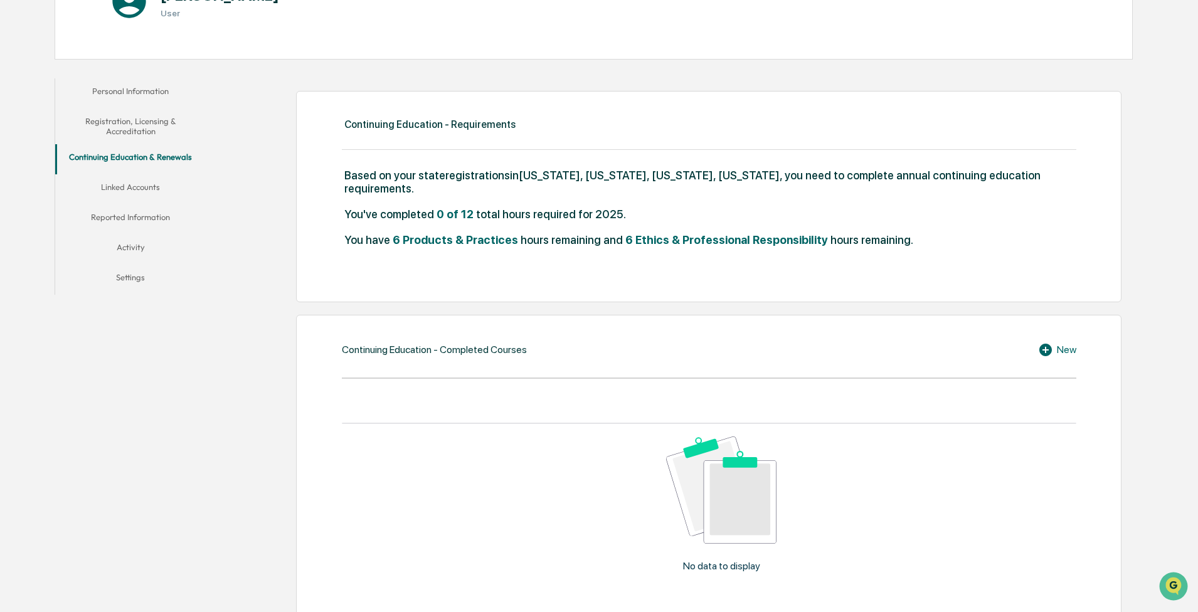
click at [144, 189] on button "Linked Accounts" at bounding box center [130, 189] width 151 height 30
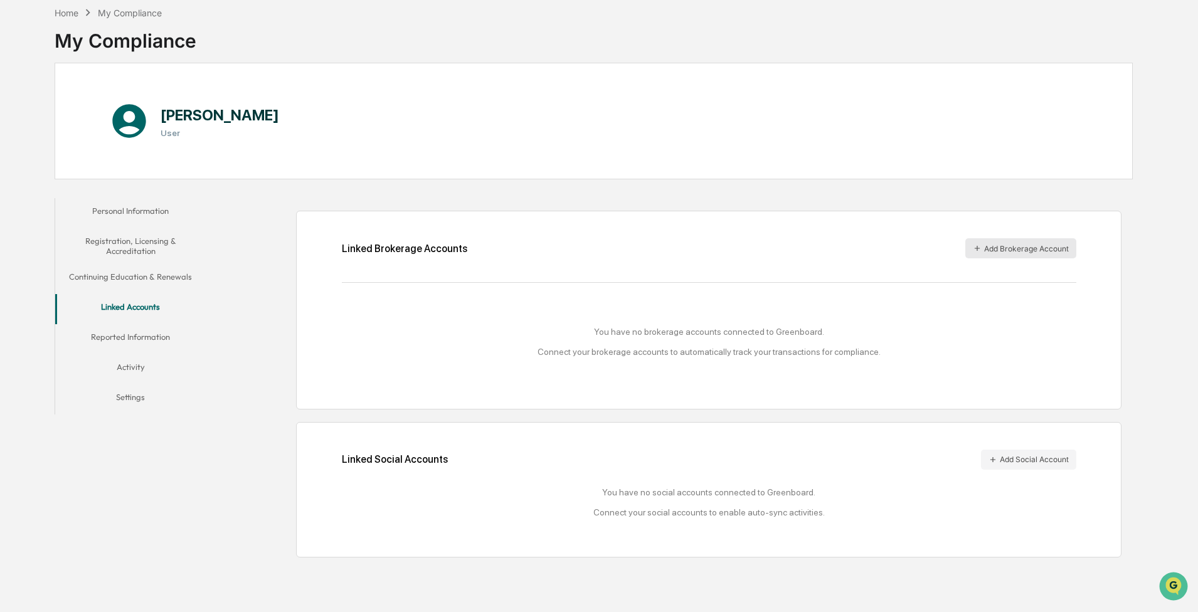
click at [820, 249] on button "Add Brokerage Account" at bounding box center [1020, 248] width 111 height 20
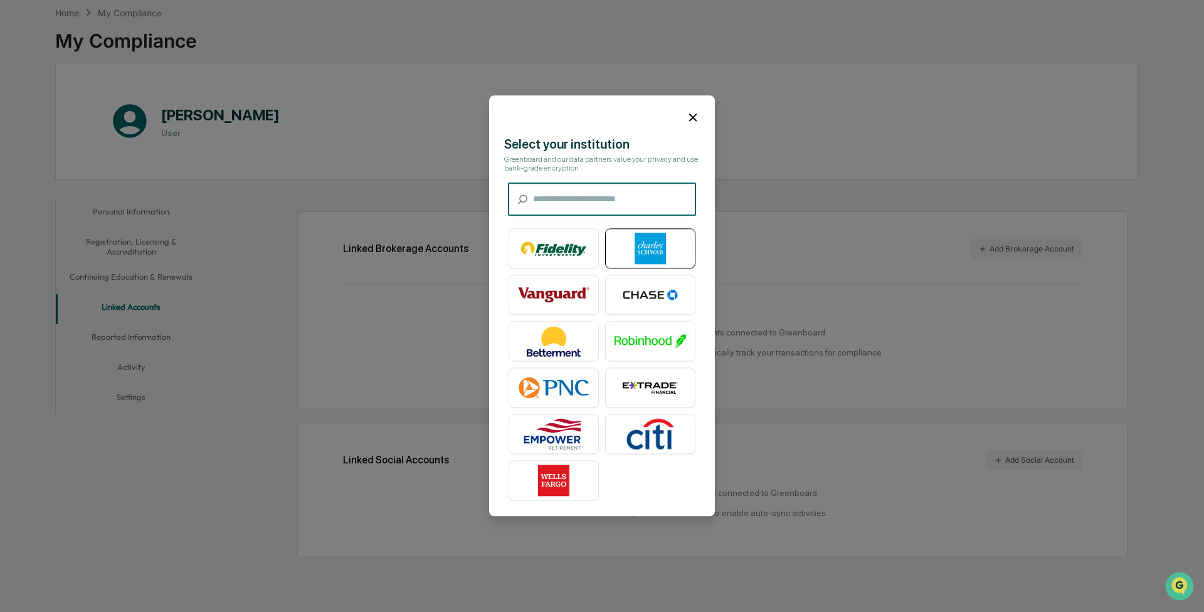
click at [647, 249] on img at bounding box center [650, 248] width 71 height 31
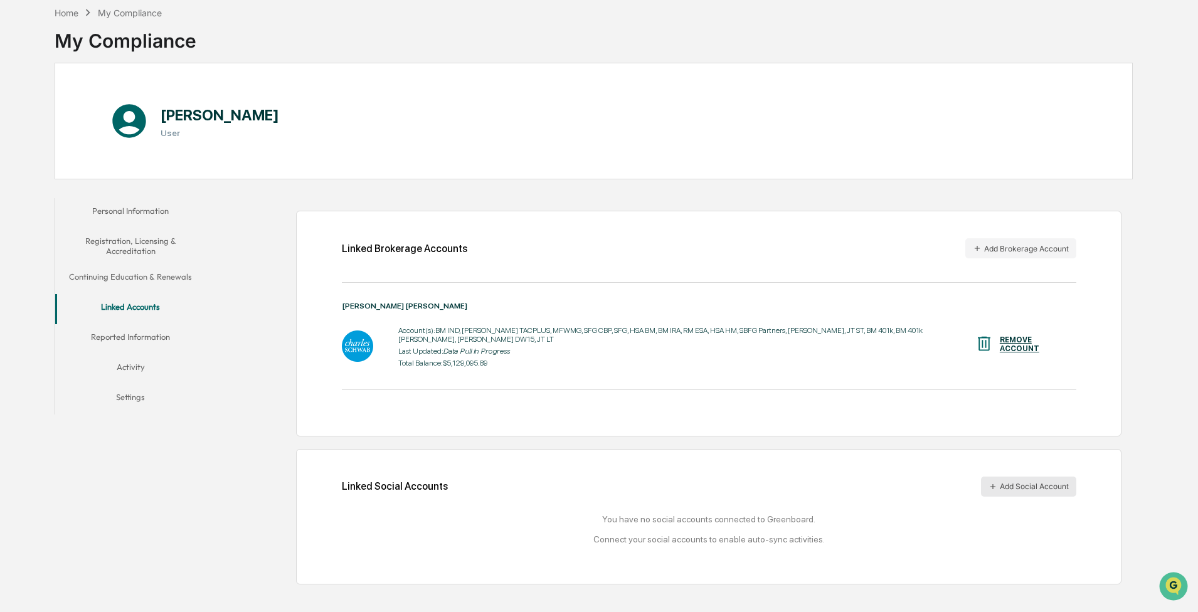
click at [820, 359] on button "Add Social Account" at bounding box center [1028, 487] width 95 height 20
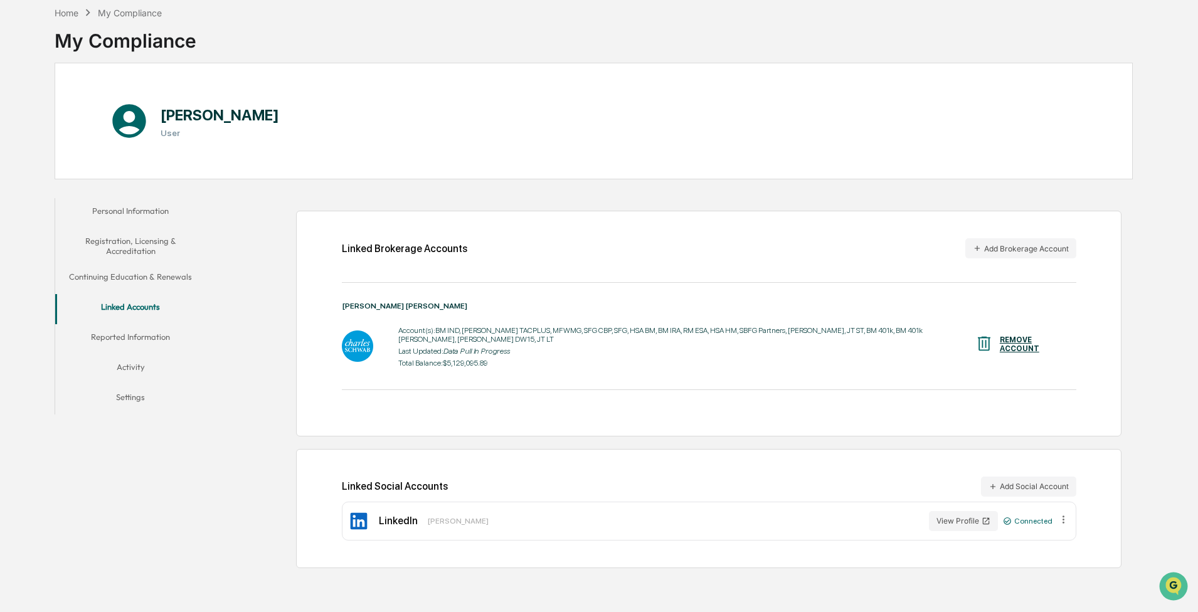
click at [157, 332] on button "Reported Information" at bounding box center [130, 339] width 151 height 30
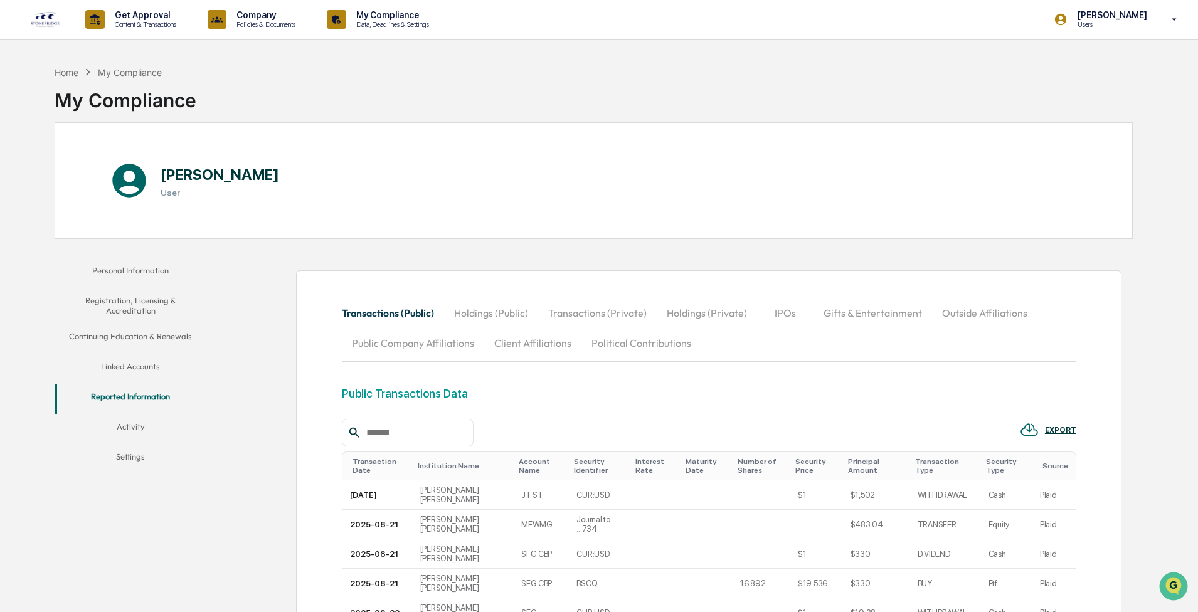
click at [129, 359] on button "Activity" at bounding box center [130, 429] width 151 height 30
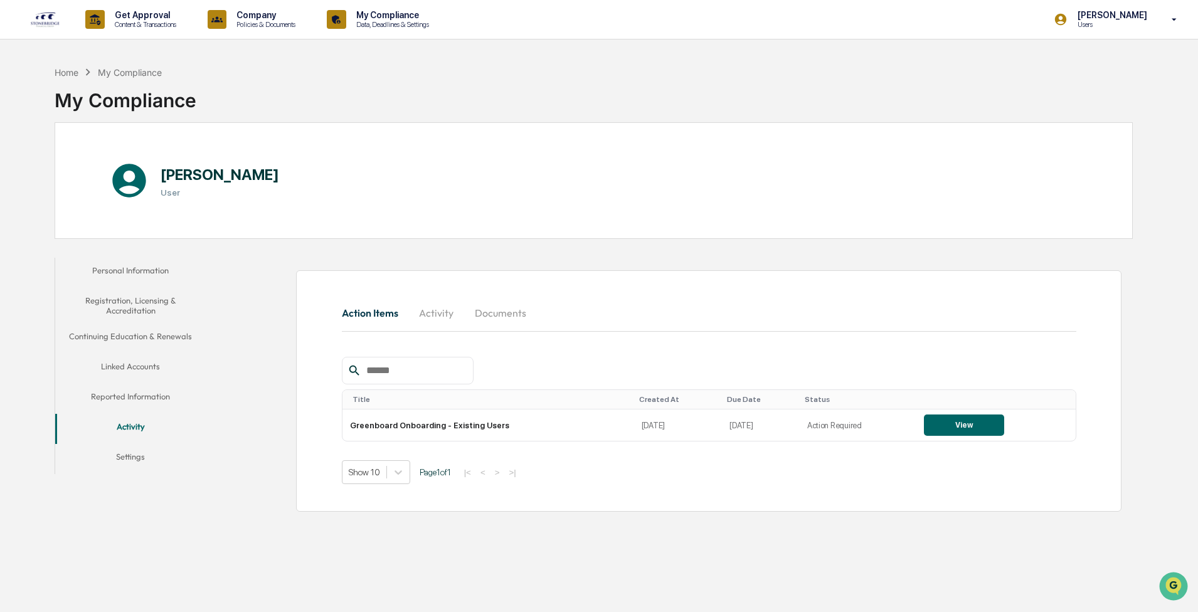
click at [145, 359] on button "Settings" at bounding box center [130, 459] width 151 height 30
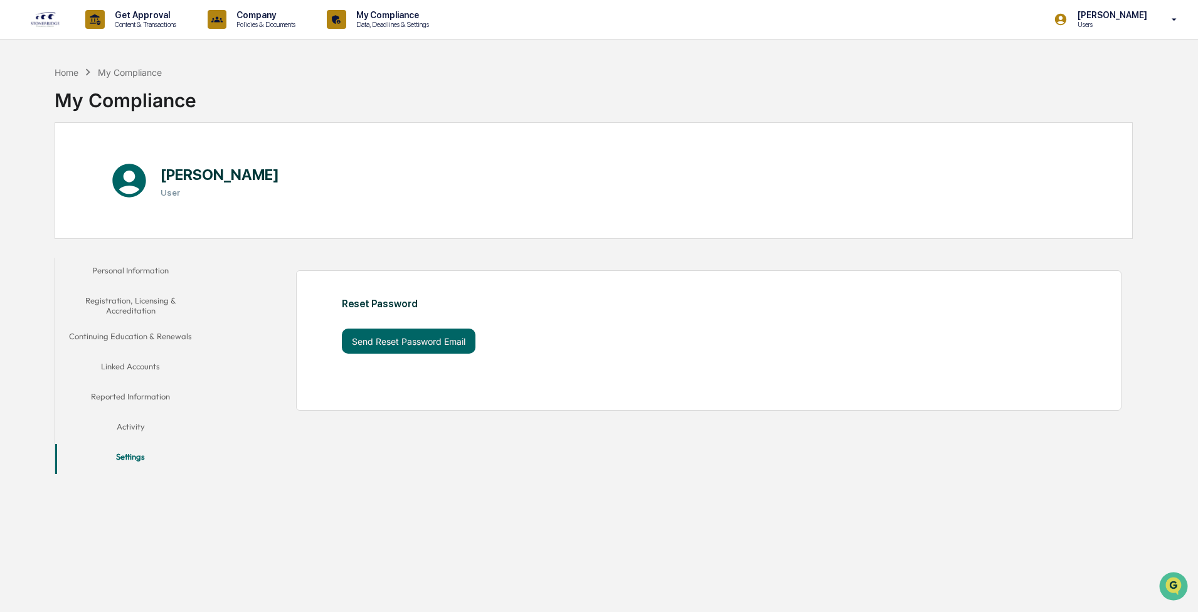
click at [157, 340] on button "Continuing Education & Renewals" at bounding box center [130, 339] width 151 height 30
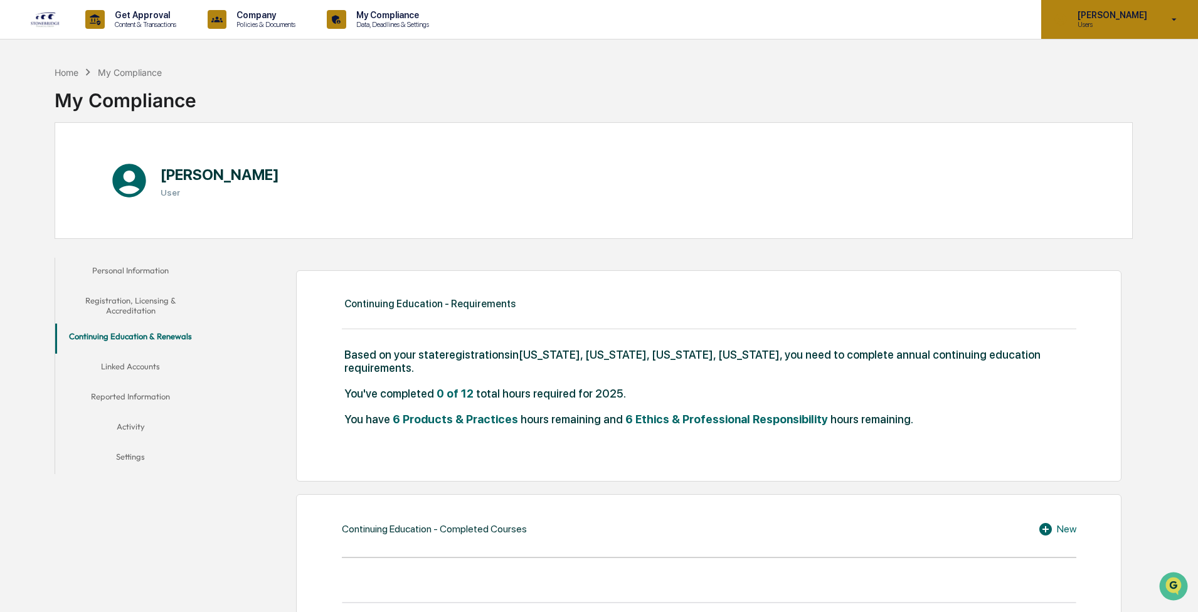
click at [820, 9] on div "Brian McCarver Users" at bounding box center [1119, 19] width 157 height 39
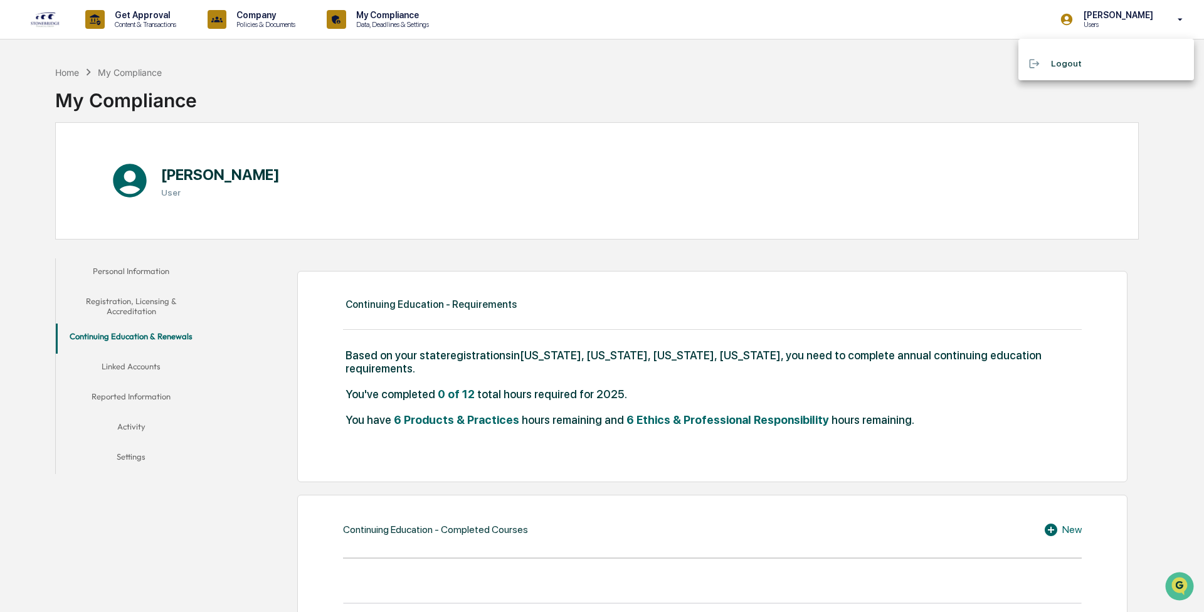
click at [820, 60] on li "Logout" at bounding box center [1106, 63] width 176 height 23
